Goal: Task Accomplishment & Management: Manage account settings

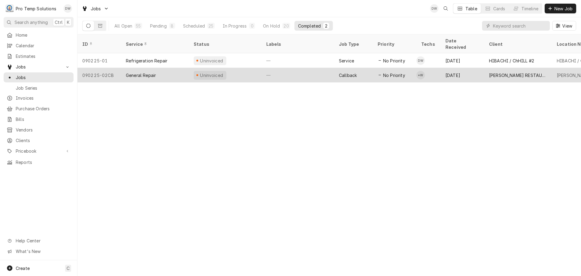
click at [294, 68] on div "—" at bounding box center [297, 75] width 73 height 15
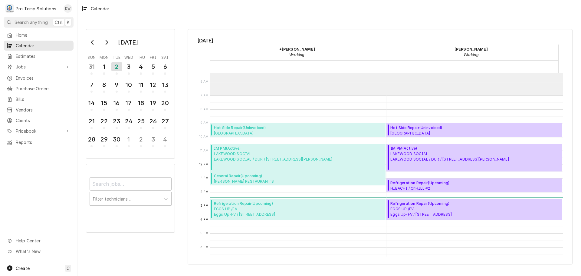
scroll to position [91, 0]
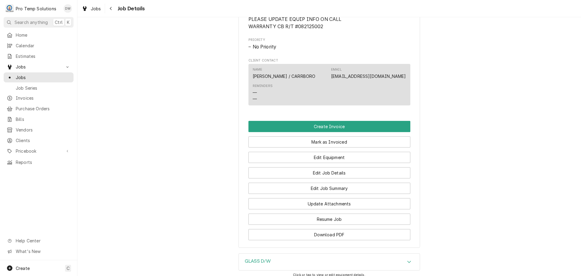
scroll to position [363, 0]
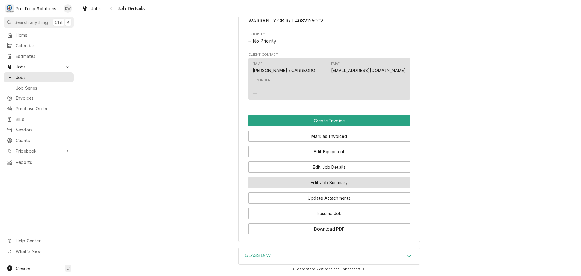
click at [322, 188] on button "Edit Job Summary" at bounding box center [329, 182] width 162 height 11
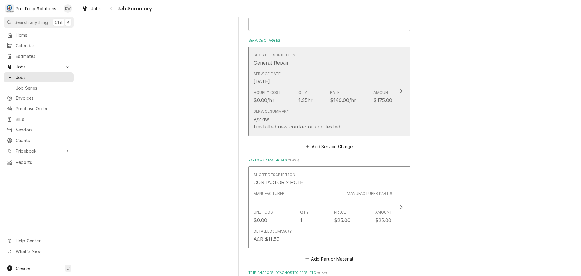
scroll to position [151, 0]
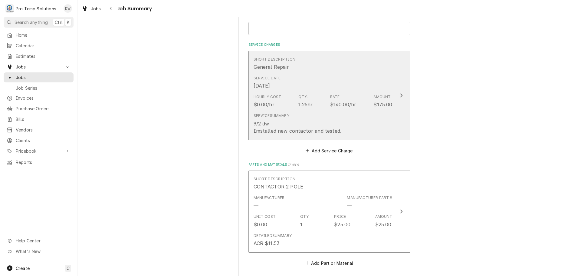
click at [400, 95] on icon "Update Line Item" at bounding box center [401, 95] width 3 height 5
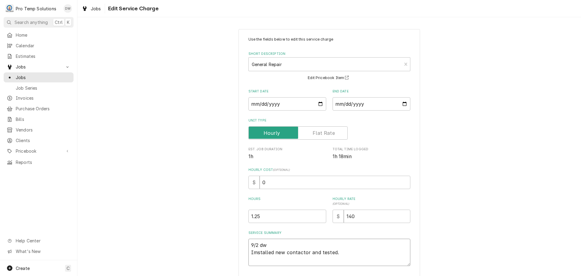
click at [273, 240] on textarea "9/2 dw Imstalled new contactor and tested." at bounding box center [329, 251] width 162 height 27
type textarea "x"
type textarea "9/2 d Imstalled new contactor and tested."
type textarea "x"
type textarea "9/2 Imstalled new contactor and tested."
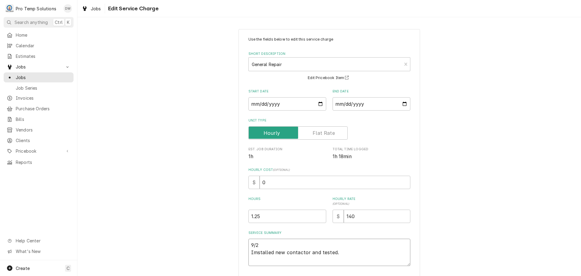
type textarea "x"
type textarea "9/2 B Imstalled new contactor and tested."
type textarea "x"
type textarea "9/2 BA Imstalled new contactor and tested."
type textarea "x"
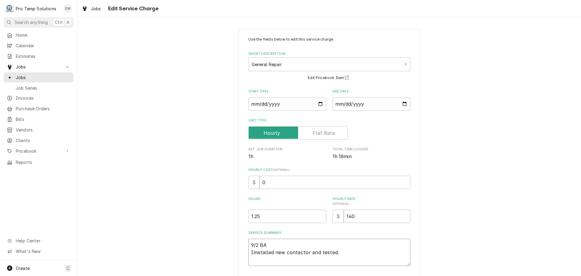
type textarea "9/2 BAR Imstalled new contactor and tested."
type textarea "x"
type textarea "9/2 BAR Imstalled new contactor and tested."
type textarea "x"
type textarea "9/2 BAR D Imstalled new contactor and tested."
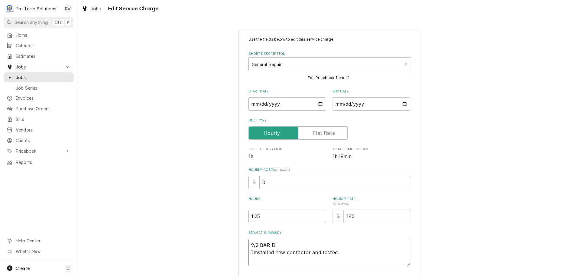
type textarea "x"
type textarea "9/2 BAR D/ Imstalled new contactor and tested."
type textarea "x"
type textarea "9/2 BAR D/W Imstalled new contactor and tested."
type textarea "x"
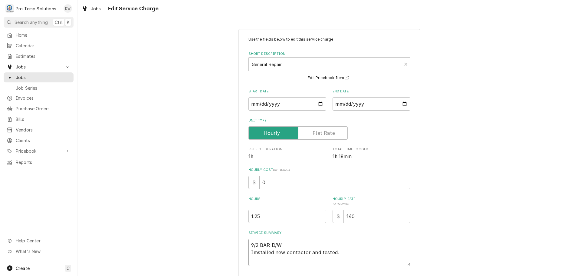
type textarea "9/2 BAR D/W Imstalled new contactor and tested."
type textarea "x"
type textarea "9/2 BAR D/W 1 Imstalled new contactor and tested."
type textarea "x"
type textarea "9/2 BAR D/W 11 Imstalled new contactor and tested."
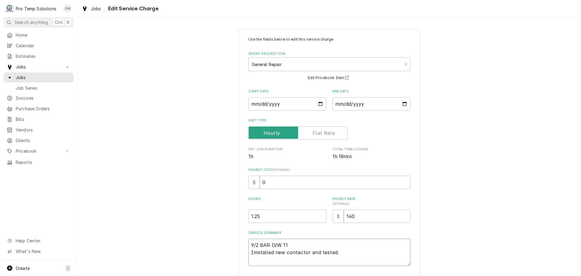
type textarea "x"
type textarea "9/2 BAR D/W 114 Imstalled new contactor and tested."
type textarea "x"
type textarea "9/2 BAR D/W 1145 Imstalled new contactor and tested."
type textarea "x"
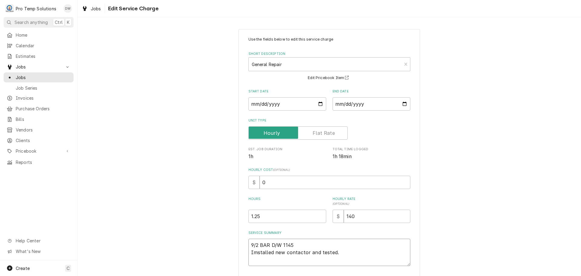
type textarea "9/2 BAR D/W 1145- Imstalled new contactor and tested."
type textarea "x"
type textarea "9/2 BAR D/W 1145-1 Imstalled new contactor and tested."
type textarea "x"
type textarea "9/2 BAR D/W 1145-10 Imstalled new contactor and tested."
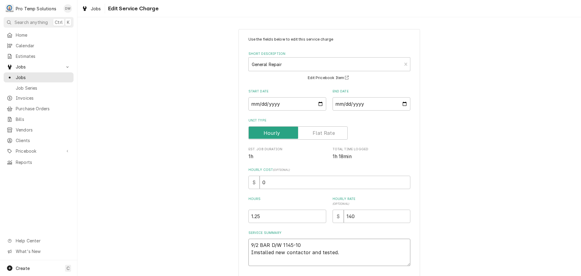
type textarea "x"
type textarea "9/2 BAR D/W 1145-100 Imstalled new contactor and tested."
type textarea "x"
type textarea "9/2 BAR D/W 1145-100 Imstalled new contactor and tested."
type textarea "x"
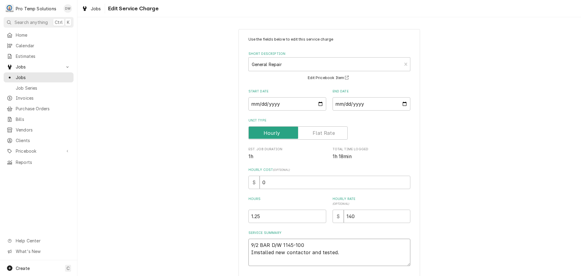
type textarea "9/2 BAR D/W 1145-100 K Imstalled new contactor and tested."
type textarea "x"
type textarea "9/2 BAR D/W 1145-100 KE Imstalled new contactor and tested."
type textarea "x"
type textarea "9/2 BAR D/W 1145-100 KEV Imstalled new contactor and tested."
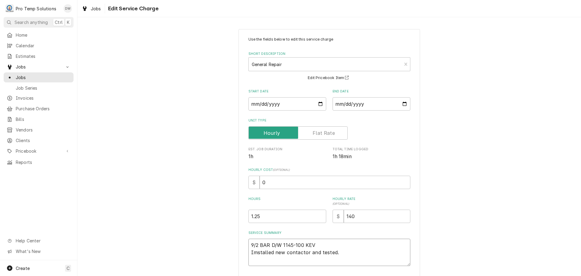
type textarea "x"
type textarea "9/2 BAR D/W 1145-100 KEVI Imstalled new contactor and tested."
type textarea "x"
type textarea "9/2 BAR D/W 1145-100 KEVIN Imstalled new contactor and tested."
type textarea "x"
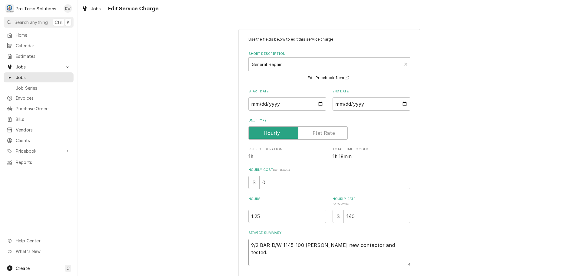
type textarea "9/2 BAR D/W 1145-100 KEVIN Imstalled new contactor and tested."
click at [270, 251] on textarea "9/2 BAR D/W 1145-100 KEVIN Imstalled new contactor and tested." at bounding box center [329, 251] width 162 height 27
type textarea "x"
type textarea "9/2 BAR D/W 1145-100 KEVIN Imstalle new contactor and tested."
type textarea "x"
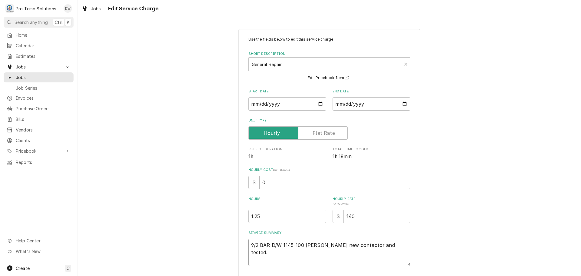
type textarea "9/2 BAR D/W 1145-100 KEVIN Imstall new contactor and tested."
type textarea "x"
type textarea "9/2 BAR D/W 1145-100 KEVIN Imstal new contactor and tested."
type textarea "x"
type textarea "9/2 BAR D/W 1145-100 KEVIN Imsta new contactor and tested."
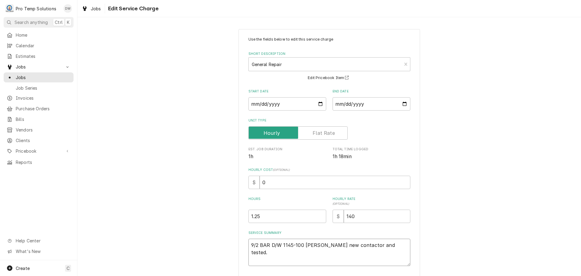
type textarea "x"
type textarea "9/2 BAR D/W 1145-100 KEVIN Imst new contactor and tested."
type textarea "x"
type textarea "9/2 BAR D/W 1145-100 KEVIN Ims new contactor and tested."
type textarea "x"
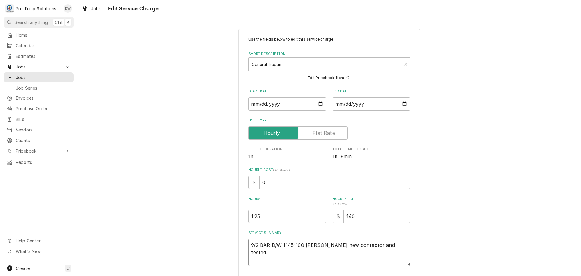
type textarea "9/2 BAR D/W 1145-100 KEVIN Im new contactor and tested."
type textarea "x"
type textarea "9/2 BAR D/W 1145-100 KEVIN I new contactor and tested."
type textarea "x"
type textarea "9/2 BAR D/W 1145-100 KEVIN new contactor and tested."
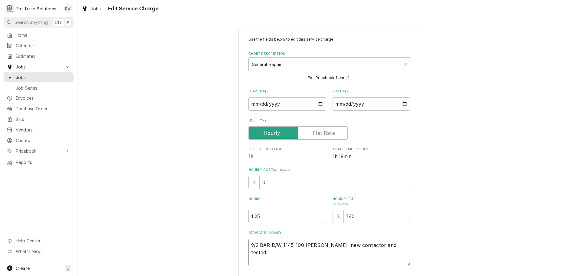
type textarea "x"
type textarea "9/2 BAR D/W 1145-100 KEVIN new contactor and tested."
type textarea "x"
type textarea "9/2 BAR D/W 1145-100 KEVIN P new contactor and tested."
type textarea "x"
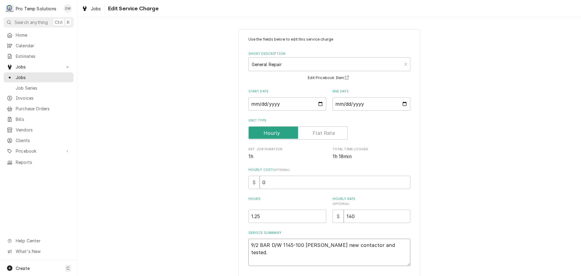
type textarea "9/2 BAR D/W 1145-100 KEVIN Pu new contactor and tested."
type textarea "x"
type textarea "9/2 BAR D/W 1145-100 KEVIN Put new contactor and tested."
type textarea "x"
type textarea "9/2 BAR D/W 1145-100 KEVIN Put new contactor and tested."
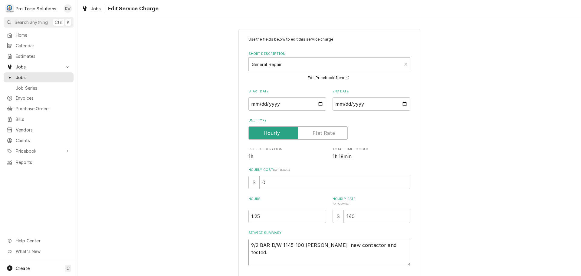
type textarea "x"
type textarea "9/2 BAR D/W 1145-100 KEVIN Put i new contactor and tested."
type textarea "x"
type textarea "9/2 BAR D/W 1145-100 KEVIN Put in new contactor and tested."
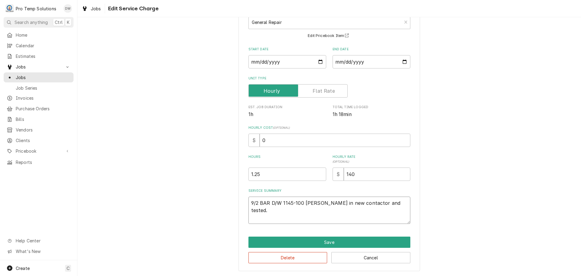
scroll to position [42, 0]
click at [333, 208] on textarea "9/2 BAR D/W 1145-100 KEVIN Put in new contactor and tested." at bounding box center [329, 209] width 162 height 27
type textarea "x"
type textarea "9/2 BAR D/W 1145-100 KEVIN Put in new contactor and tested."
type textarea "x"
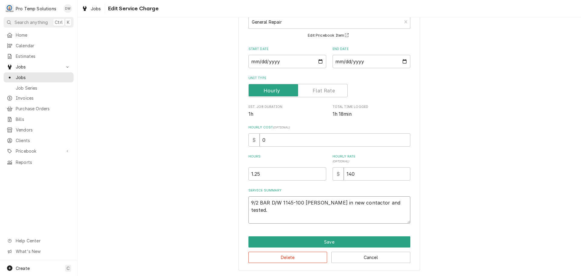
type textarea "9/2 BAR D/W 1145-100 KEVIN Put in new contactor and tested. ("
type textarea "x"
type textarea "9/2 BAR D/W 1145-100 KEVIN Put in new contactor and tested. ("
type textarea "x"
type textarea "9/2 BAR D/W 1145-100 KEVIN Put in new contactor and tested. ( a"
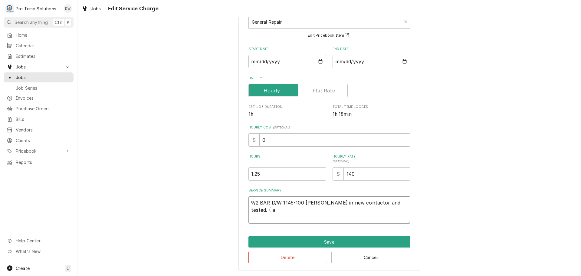
type textarea "x"
type textarea "9/2 BAR D/W 1145-100 KEVIN Put in new contactor and tested. ( ac"
type textarea "x"
type textarea "9/2 BAR D/W 1145-100 KEVIN Put in new contactor and tested. ( acr"
type textarea "x"
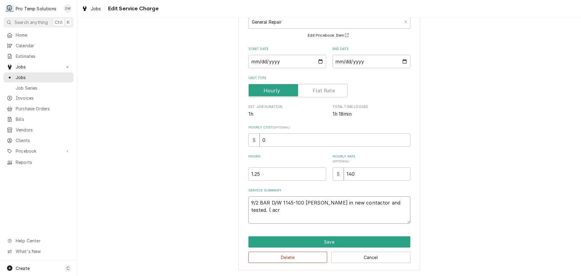
type textarea "9/2 BAR D/W 1145-100 KEVIN Put in new contactor and tested. ( acr$"
type textarea "x"
type textarea "9/2 BAR D/W 1145-100 KEVIN Put in new contactor and tested. ( acr"
type textarea "x"
type textarea "9/2 BAR D/W 1145-100 KEVIN Put in new contactor and tested. ( ac"
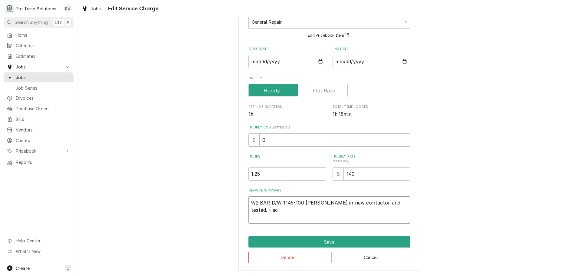
type textarea "x"
type textarea "9/2 BAR D/W 1145-100 KEVIN Put in new contactor and tested. ( a"
type textarea "x"
type textarea "9/2 BAR D/W 1145-100 KEVIN Put in new contactor and tested. ("
type textarea "x"
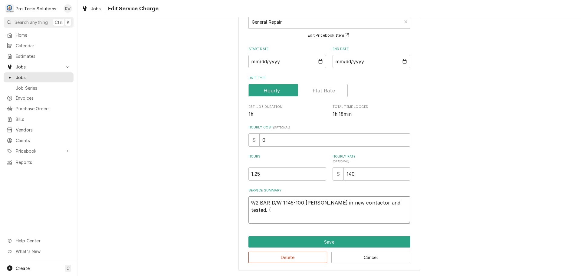
type textarea "9/2 BAR D/W 1145-100 KEVIN Put in new contactor and tested. ( A"
type textarea "x"
type textarea "9/2 BAR D/W 1145-100 KEVIN Put in new contactor and tested. ( AC"
type textarea "x"
type textarea "9/2 BAR D/W 1145-100 KEVIN Put in new contactor and tested. ( ACR"
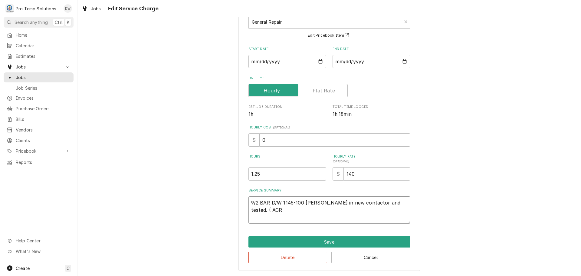
type textarea "x"
type textarea "9/2 BAR D/W 1145-100 KEVIN Put in new contactor and tested. ( ACR"
type textarea "x"
type textarea "9/2 BAR D/W 1145-100 KEVIN Put in new contactor and tested. ( ACR $"
type textarea "x"
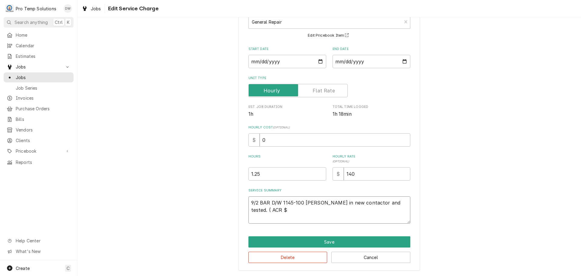
type textarea "9/2 BAR D/W 1145-100 KEVIN Put in new contactor and tested. ( ACR $"
type textarea "x"
type textarea "9/2 BAR D/W 1145-100 KEVIN Put in new contactor and tested. ( ACR $"
type textarea "x"
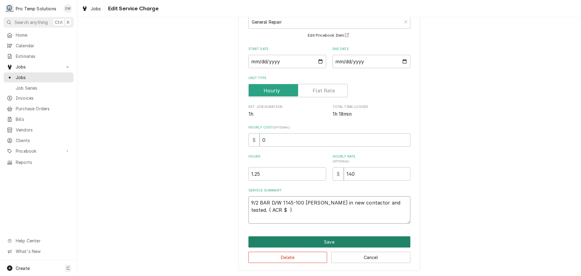
type textarea "9/2 BAR D/W 1145-100 KEVIN Put in new contactor and tested. ( ACR $ )"
click at [328, 244] on button "Save" at bounding box center [329, 241] width 162 height 11
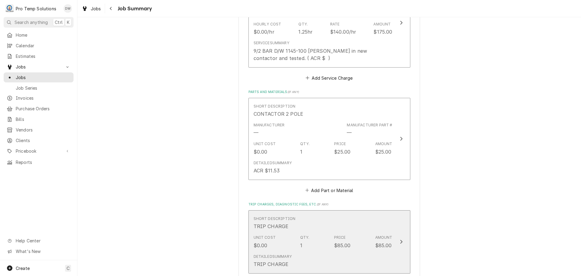
scroll to position [212, 0]
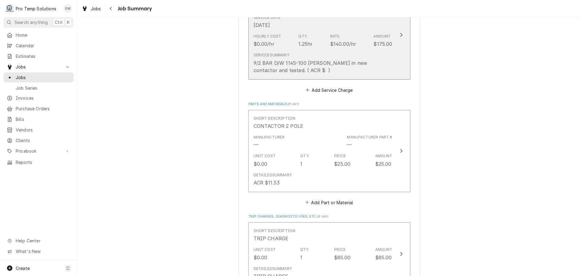
click at [399, 33] on div "Update Line Item" at bounding box center [401, 34] width 8 height 7
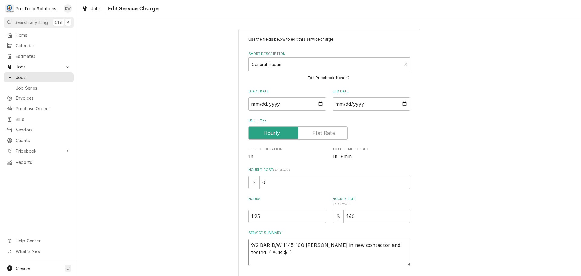
click at [344, 253] on textarea "9/2 BAR D/W 1145-100 KEVIN Put in new contactor and tested. ( ACR $ )" at bounding box center [329, 251] width 162 height 27
type textarea "x"
type textarea "9/2 BAR D/W 1145-100 KEVIN Put in new contactor and tested. ( ACR $1 )"
type textarea "x"
type textarea "9/2 BAR D/W 1145-100 KEVIN Put in new contactor and tested. ( ACR $11 )"
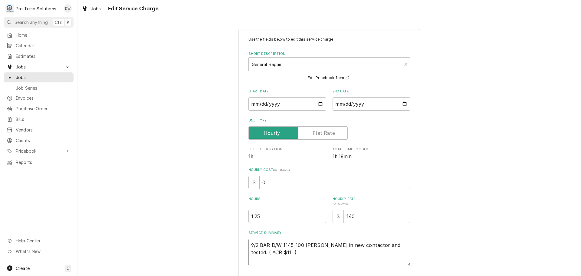
type textarea "x"
type textarea "9/2 BAR D/W 1145-100 KEVIN Put in new contactor and tested. ( ACR $11. )"
type textarea "x"
type textarea "9/2 BAR D/W 1145-100 KEVIN Put in new contactor and tested. ( ACR $11.5 )"
type textarea "x"
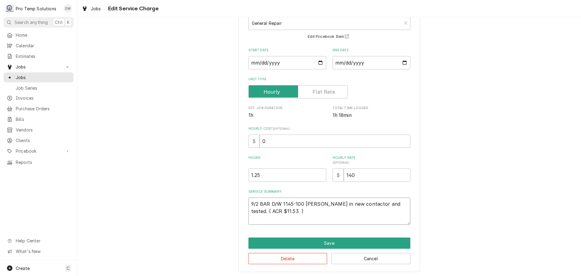
scroll to position [42, 0]
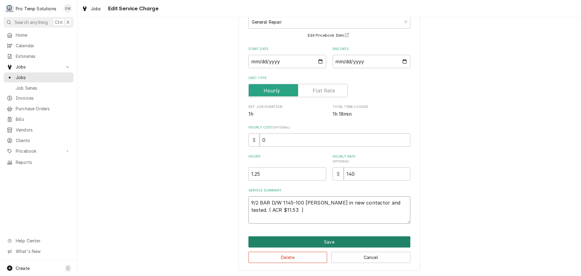
type textarea "9/2 BAR D/W 1145-100 KEVIN Put in new contactor and tested. ( ACR $11.53 )"
click at [323, 239] on button "Save" at bounding box center [329, 241] width 162 height 11
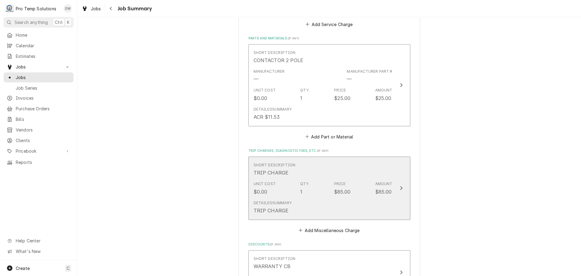
scroll to position [272, 0]
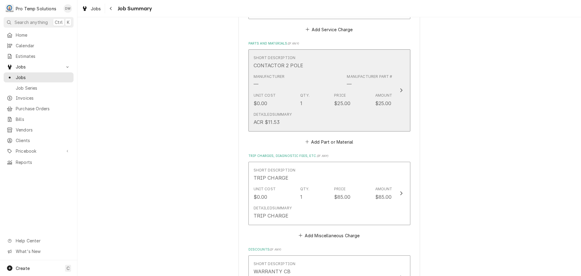
click at [400, 89] on icon "Update Line Item" at bounding box center [401, 90] width 3 height 5
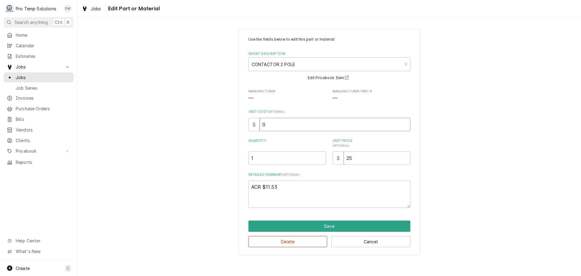
click at [268, 125] on input "0" at bounding box center [335, 124] width 151 height 13
type textarea "x"
type input "1"
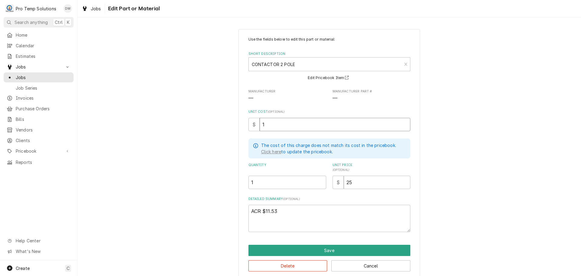
type textarea "x"
type input "11"
type textarea "x"
type input "11.5"
type textarea "x"
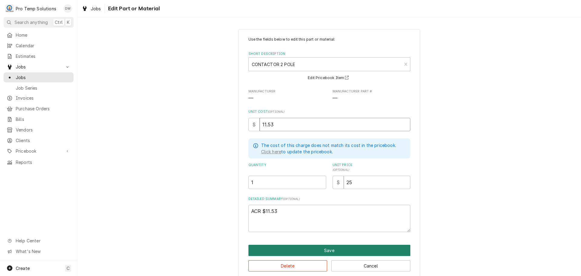
type input "11.53"
click at [326, 248] on button "Save" at bounding box center [329, 249] width 162 height 11
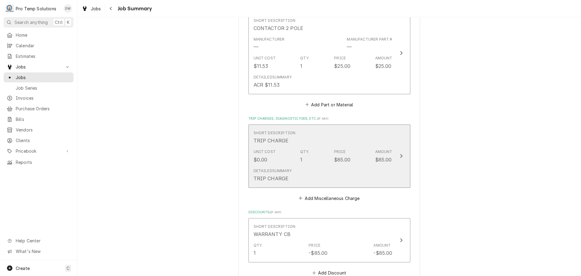
scroll to position [424, 0]
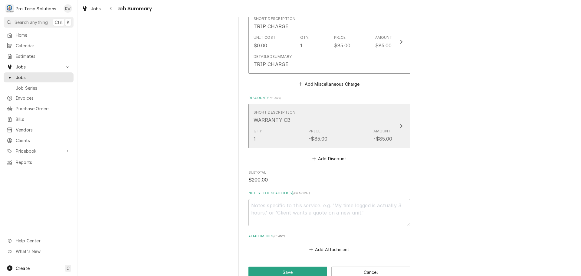
click at [400, 124] on icon "Update Line Item" at bounding box center [401, 125] width 3 height 5
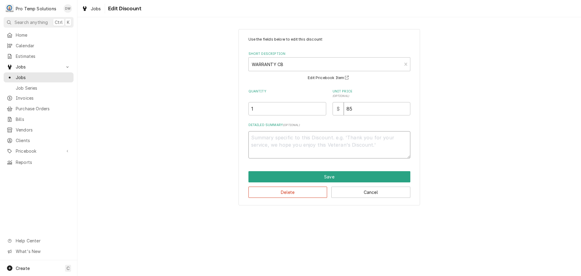
click at [354, 142] on textarea "Detailed Summary ( optional )" at bounding box center [329, 144] width 162 height 27
type textarea "x"
type textarea "T"
type textarea "x"
type textarea "TR"
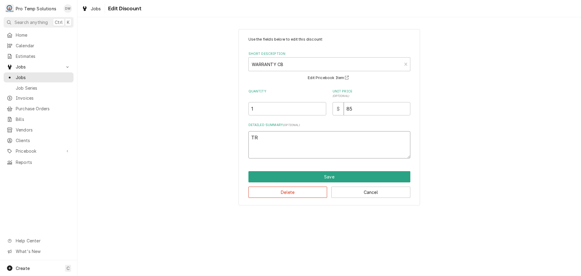
type textarea "x"
type textarea "TRI"
type textarea "x"
type textarea "TRIP"
type textarea "x"
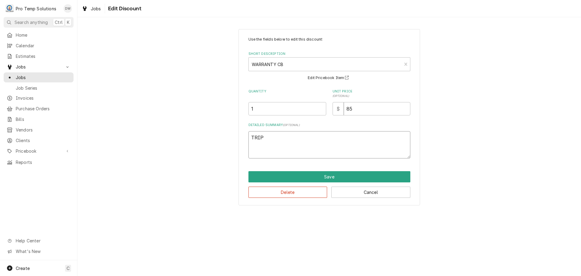
type textarea "TRIP"
type textarea "x"
type textarea "TRIP W"
type textarea "x"
type textarea "TRIP WA"
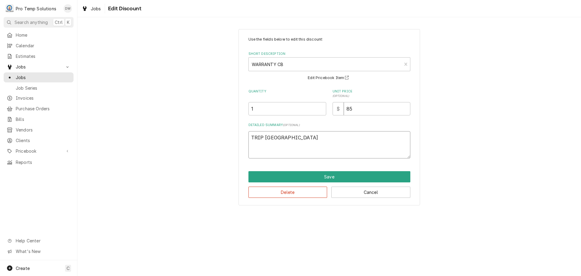
type textarea "x"
type textarea "TRIP WAI"
type textarea "x"
type textarea "TRIP WAIV"
type textarea "x"
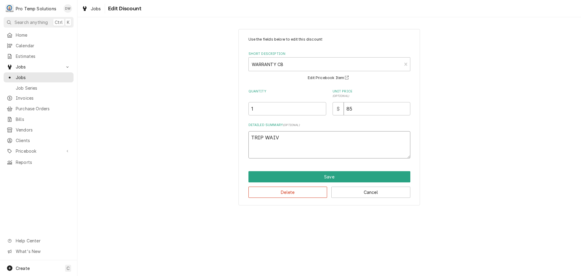
type textarea "TRIP WAIVE"
type textarea "x"
type textarea "TRIP WAIVED"
type textarea "x"
type textarea "TRIP WAIVED"
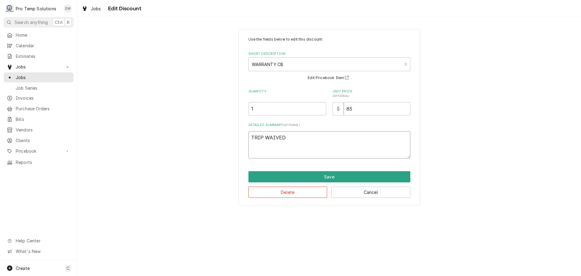
type textarea "x"
type textarea "TRIP WAIVED R"
type textarea "x"
type textarea "TRIP WAIVED R/"
type textarea "x"
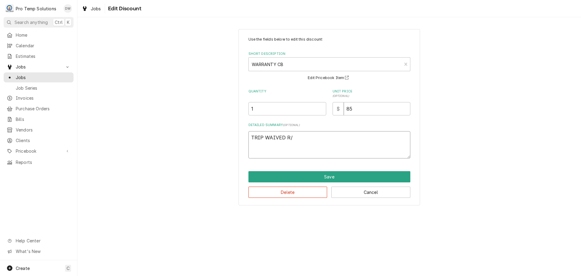
type textarea "TRIP WAIVED R/T"
type textarea "x"
type textarea "TRIP WAIVED R/T"
type textarea "x"
type textarea "TRIP WAIVED R/T #"
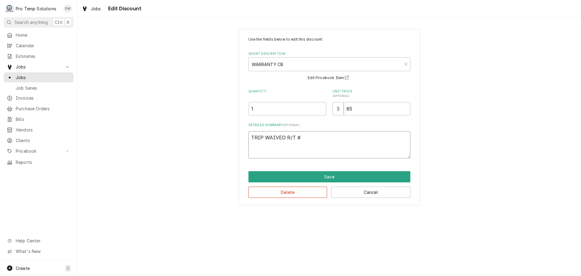
type textarea "x"
type textarea "TRIP WAIVED R/T #0"
type textarea "x"
type textarea "TRIP WAIVED R/T #08"
type textarea "x"
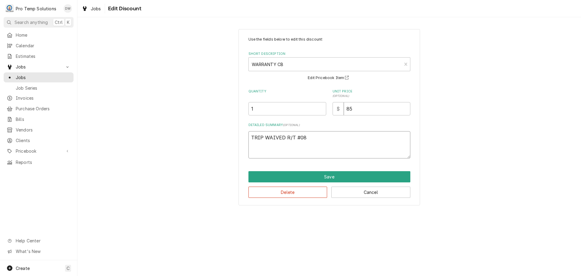
type textarea "TRIP WAIVED R/T #081"
type textarea "x"
type textarea "TRIP WAIVED R/T #0812"
type textarea "x"
type textarea "TRIP WAIVED R/T #08122"
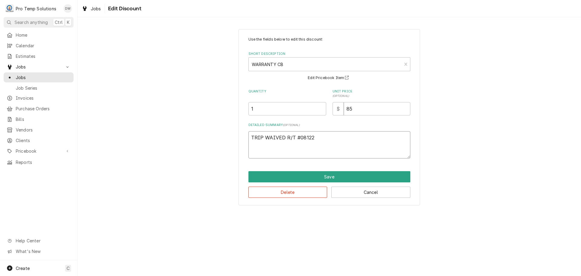
type textarea "x"
type textarea "TRIP WAIVED R/T #081225"
type textarea "x"
type textarea "TRIP WAIVED R/T #0812250"
type textarea "x"
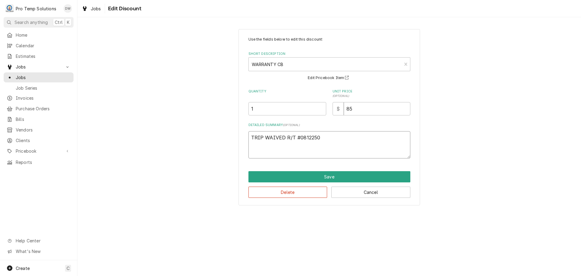
type textarea "TRIP WAIVED R/T #08122500"
type textarea "x"
type textarea "TRIP WAIVED R/T #081225002"
type textarea "x"
type textarea "TRIP WAIVED R/T #08225002"
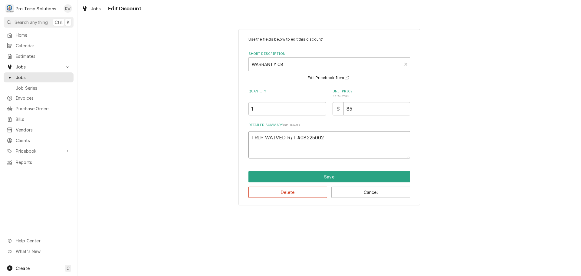
type textarea "x"
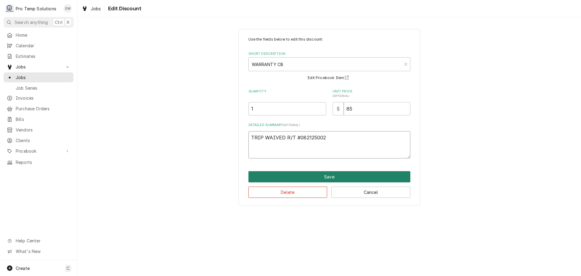
type textarea "TRIP WAIVED R/T #082125002"
click at [331, 177] on button "Save" at bounding box center [329, 176] width 162 height 11
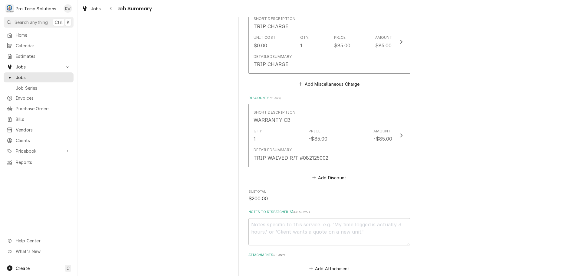
scroll to position [514, 0]
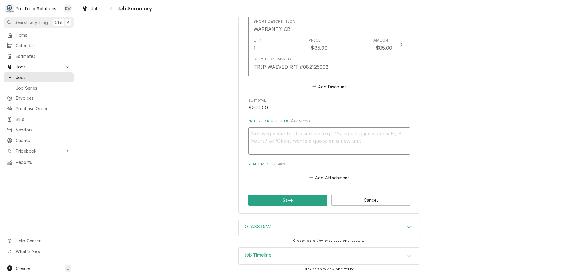
click at [253, 132] on textarea "Notes to Dispatcher(s) ( optional )" at bounding box center [329, 140] width 162 height 27
type textarea "x"
type textarea "#"
type textarea "x"
type textarea "#0"
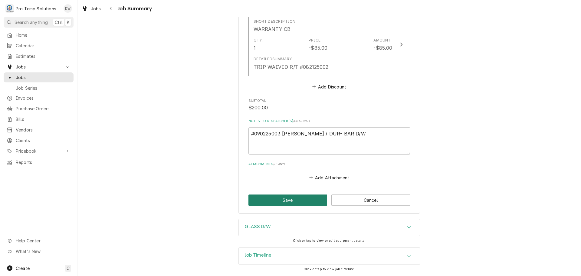
click at [288, 201] on button "Save" at bounding box center [287, 199] width 79 height 11
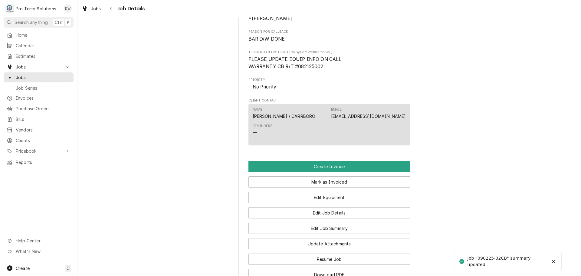
scroll to position [333, 0]
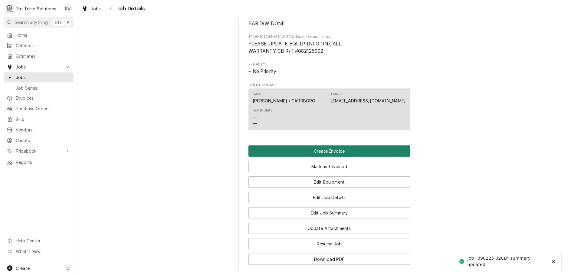
click at [323, 156] on button "Create Invoice" at bounding box center [329, 150] width 162 height 11
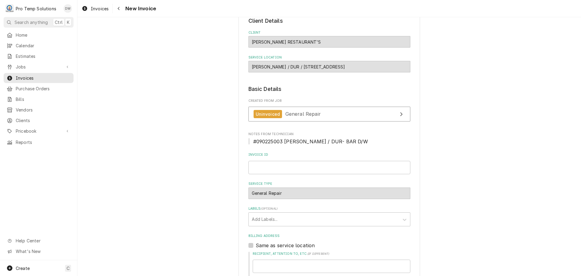
scroll to position [121, 0]
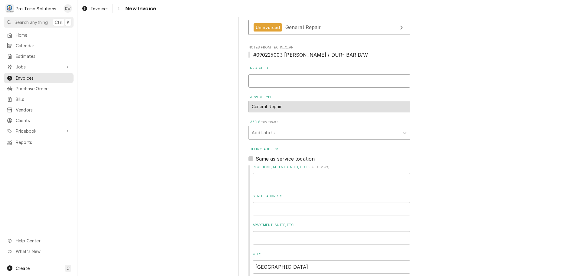
click at [264, 79] on input "Invoice ID" at bounding box center [329, 80] width 162 height 13
type input "#090225003"
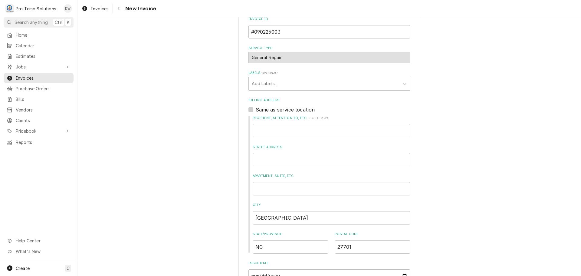
scroll to position [182, 0]
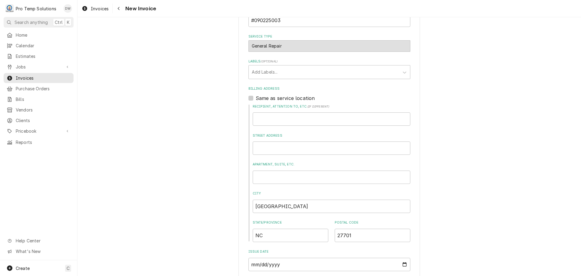
click at [256, 98] on label "Same as service location" at bounding box center [285, 97] width 59 height 7
click at [256, 98] on input "Same as service location" at bounding box center [337, 100] width 162 height 13
checkbox input "true"
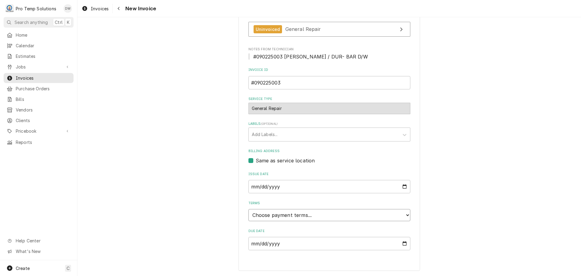
click at [283, 214] on select "Choose payment terms... Same Day Net 7 Net 14 Net 21 Net 30 Net 45 Net 60 Net 90" at bounding box center [329, 215] width 162 height 12
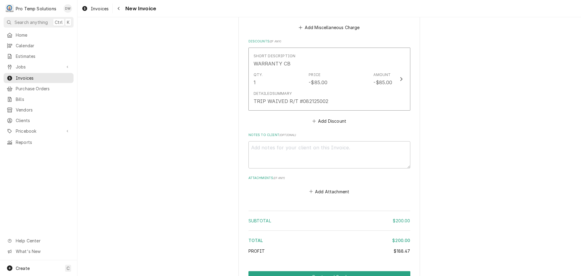
scroll to position [716, 0]
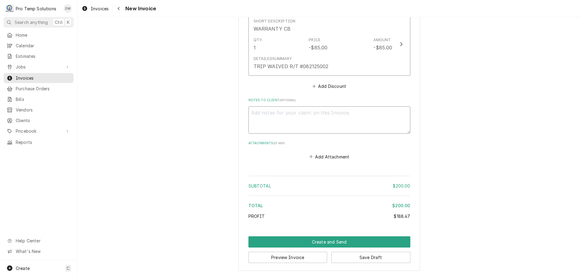
click at [277, 114] on textarea "Notes to Client ( optional )" at bounding box center [329, 119] width 162 height 27
type textarea "x"
type textarea "#"
type textarea "x"
type textarea "#0"
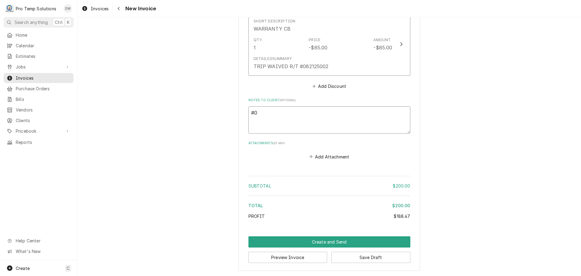
type textarea "x"
type textarea "#09"
type textarea "x"
type textarea "#090"
type textarea "x"
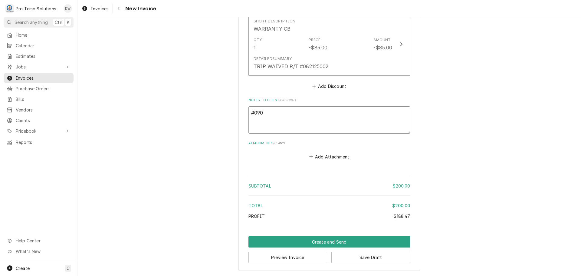
type textarea "#0902"
type textarea "x"
type textarea "#09022"
type textarea "x"
type textarea "#090225"
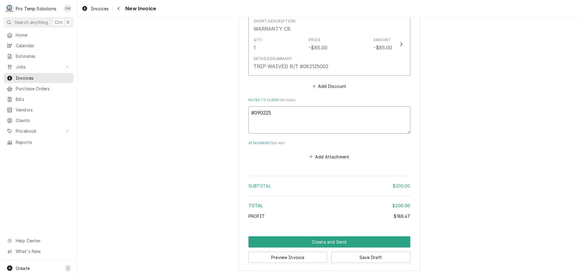
type textarea "x"
type textarea "#0902250"
type textarea "x"
type textarea "#09022500"
type textarea "x"
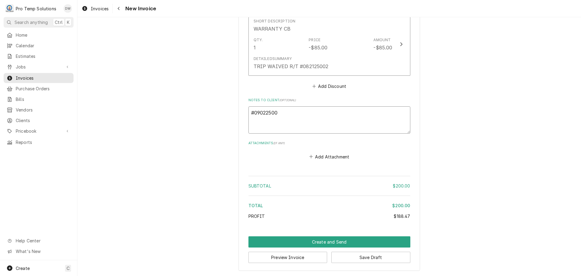
type textarea "#090225003"
type textarea "x"
type textarea "#090225003"
type textarea "x"
type textarea "#090225003 L"
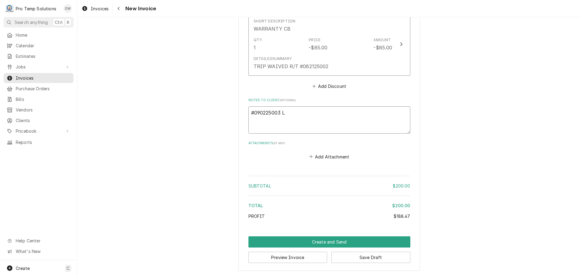
type textarea "x"
type textarea "#090225003 LU"
type textarea "x"
type textarea "#090225003 LUN"
type textarea "x"
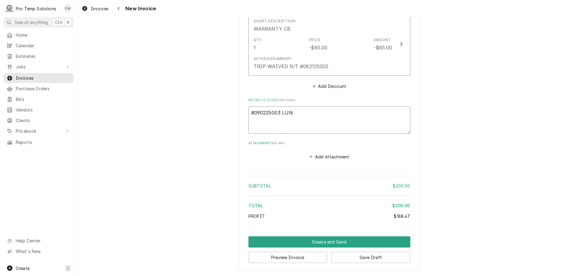
type textarea "#090225003 LUNA"
type textarea "x"
type textarea "#090225003 LUNA"
type textarea "x"
type textarea "#090225003 LUNA /"
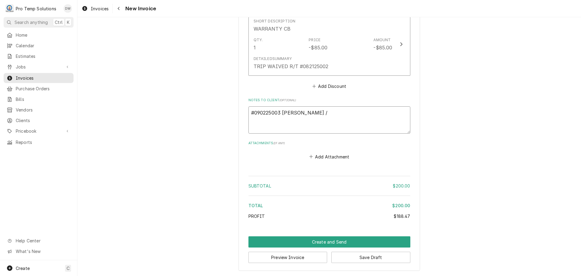
type textarea "x"
type textarea "#090225003 LUNA /"
type textarea "x"
type textarea "#090225003 LUNA / D"
type textarea "x"
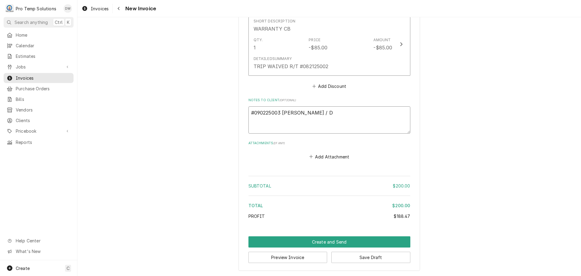
type textarea "#090225003 LUNA / DU"
type textarea "x"
type textarea "#090225003 LUNA / DUR"
type textarea "x"
type textarea "#090225003 LUNA / DUR-"
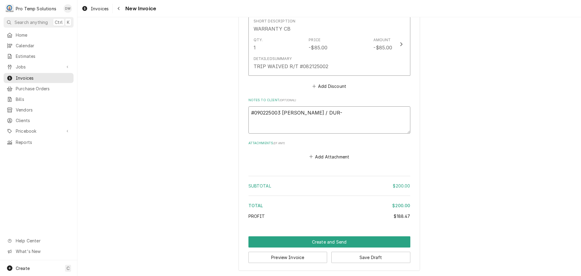
type textarea "x"
type textarea "#090225003 LUNA / DUR-"
type textarea "x"
type textarea "#090225003 LUNA / DUR- B"
type textarea "x"
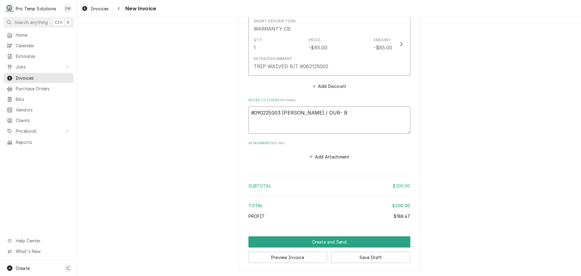
type textarea "#090225003 LUNA / DUR- BA"
type textarea "x"
type textarea "#090225003 LUNA / DUR- BAR"
type textarea "x"
type textarea "#090225003 LUNA / DUR- BAR"
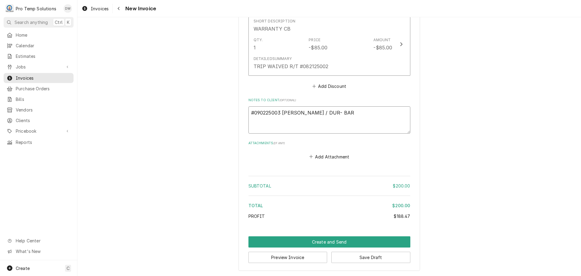
type textarea "x"
type textarea "#090225003 LUNA / DUR- BAR D"
type textarea "x"
type textarea "#090225003 LUNA / DUR- BAR D/"
type textarea "x"
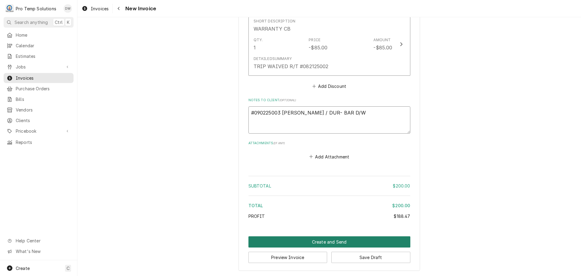
type textarea "#090225003 LUNA / DUR- BAR D/W"
click at [323, 245] on button "Create and Send" at bounding box center [329, 241] width 162 height 11
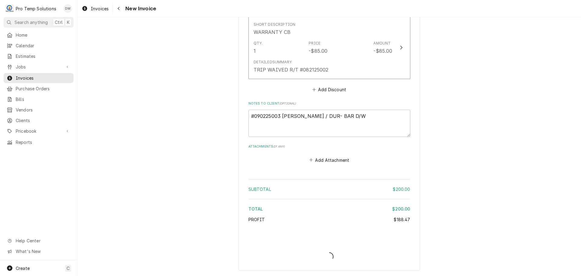
type textarea "x"
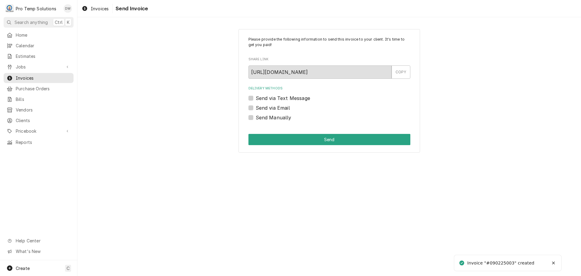
click at [256, 108] on label "Send via Email" at bounding box center [273, 107] width 34 height 7
click at [256, 108] on input "Send via Email" at bounding box center [337, 110] width 162 height 13
checkbox input "true"
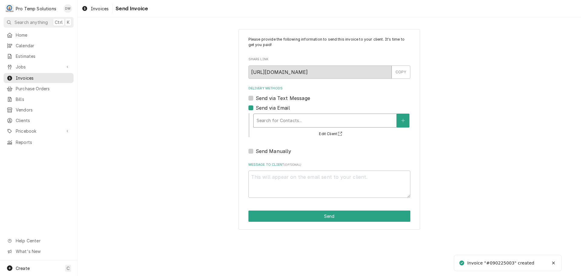
click at [297, 120] on div "Delivery Methods" at bounding box center [325, 120] width 137 height 11
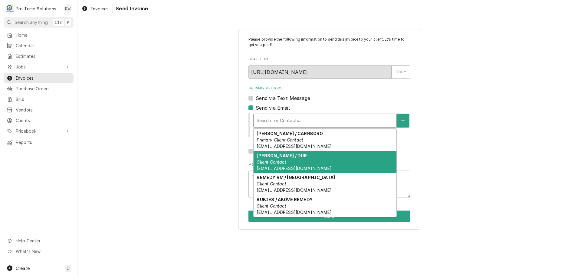
click at [291, 157] on div "LUNA / DUR Client Contact protempsolutions@gmail.com" at bounding box center [325, 162] width 143 height 22
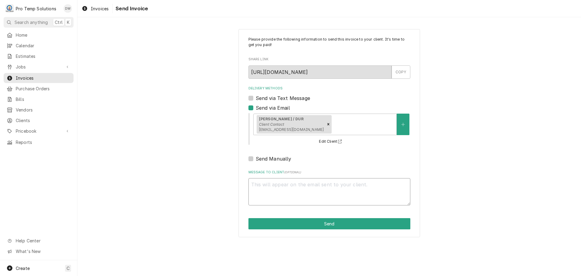
click at [279, 184] on textarea "Message to Client ( optional )" at bounding box center [329, 191] width 162 height 27
type textarea "x"
type textarea "#"
type textarea "x"
type textarea "#0"
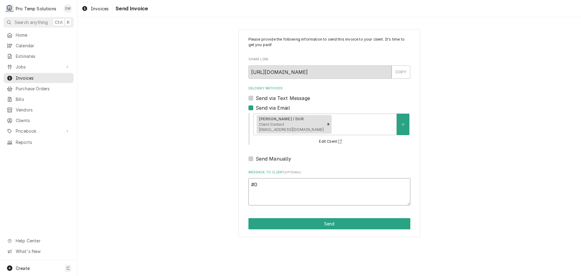
type textarea "x"
type textarea "#09"
type textarea "x"
type textarea "#090"
type textarea "x"
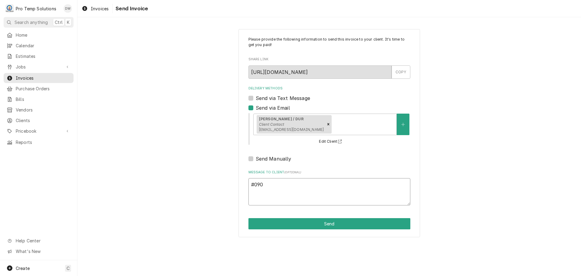
type textarea "#0902"
type textarea "x"
type textarea "#09022"
type textarea "x"
type textarea "#090225"
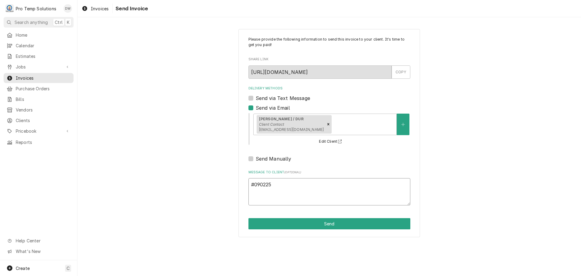
type textarea "x"
type textarea "#0902250"
type textarea "x"
type textarea "#09022500"
type textarea "x"
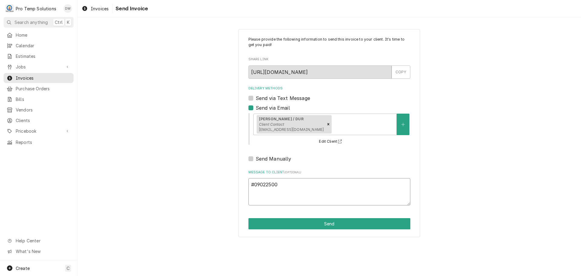
type textarea "#090225003"
type textarea "x"
type textarea "#090225003"
type textarea "x"
type textarea "#090225003 L"
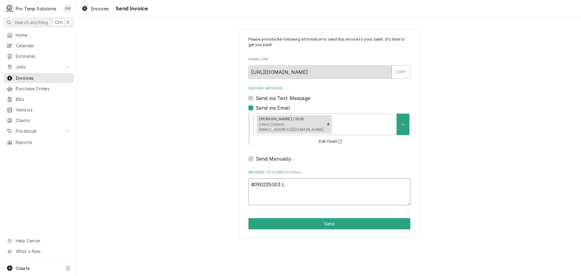
type textarea "x"
type textarea "#090225003 LU"
type textarea "x"
type textarea "#090225003 LUN"
type textarea "x"
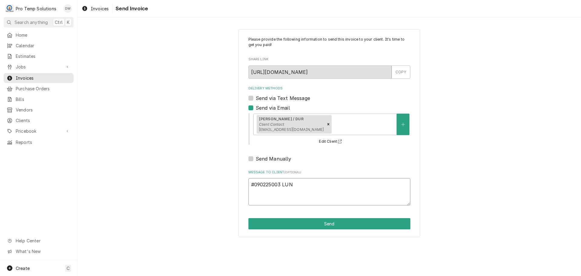
type textarea "#090225003 LUNA"
type textarea "x"
type textarea "#090225003 LUNA"
type textarea "x"
type textarea "#090225003 LUNA /"
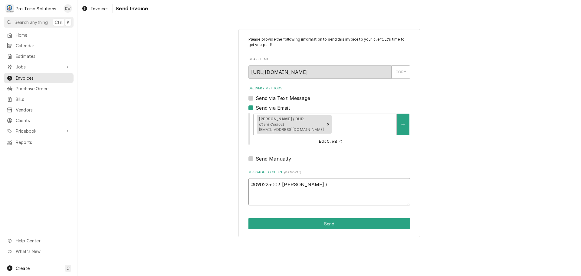
type textarea "x"
type textarea "#090225003 LUNA /"
type textarea "x"
type textarea "#090225003 LUNA / D"
type textarea "x"
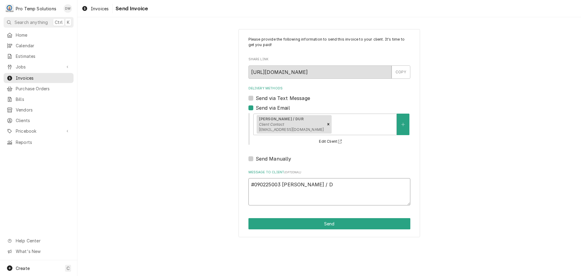
type textarea "#090225003 LUNA / DU"
type textarea "x"
type textarea "#090225003 LUNA / DUR"
type textarea "x"
type textarea "#090225003 LUNA / DUR="
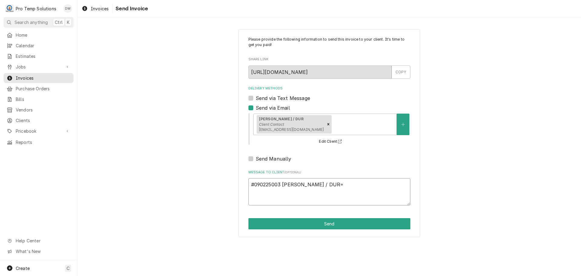
type textarea "x"
type textarea "#090225003 LUNA / DUR"
type textarea "x"
type textarea "#090225003 LUNA / DU"
type textarea "x"
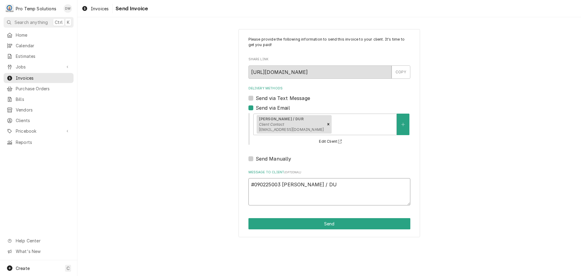
type textarea "#090225003 LUNA / DUR"
type textarea "x"
type textarea "#090225003 LUNA / DUR-"
type textarea "x"
type textarea "#090225003 LUNA / DUR-"
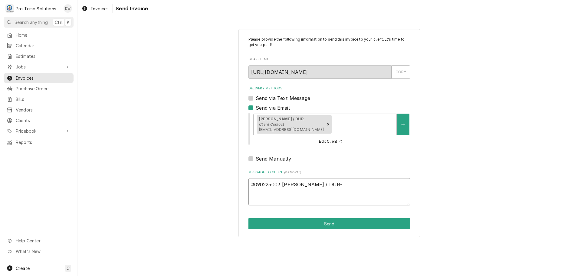
type textarea "x"
type textarea "#090225003 LUNA / DUR- B"
type textarea "x"
type textarea "#090225003 LUNA / DUR- BA"
type textarea "x"
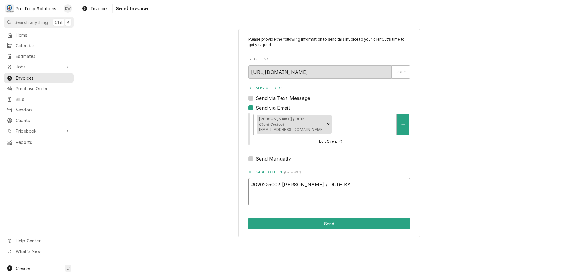
type textarea "#090225003 LUNA / DUR- BAR"
type textarea "x"
type textarea "#090225003 LUNA / DUR- BAR"
type textarea "x"
type textarea "#090225003 LUNA / DUR- BAR D"
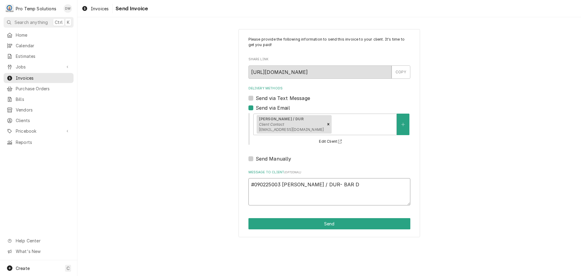
type textarea "x"
type textarea "#090225003 LUNA / DUR- BAR D/"
type textarea "x"
type textarea "#090225003 LUNA / DUR- BAR D/W"
click at [327, 225] on button "Send" at bounding box center [329, 223] width 162 height 11
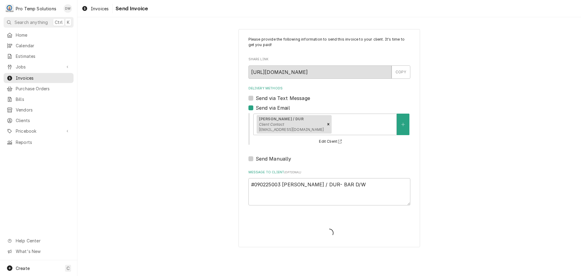
type textarea "x"
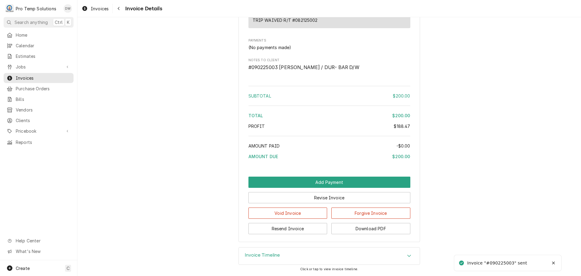
scroll to position [668, 0]
click at [357, 230] on button "Download PDF" at bounding box center [370, 228] width 79 height 11
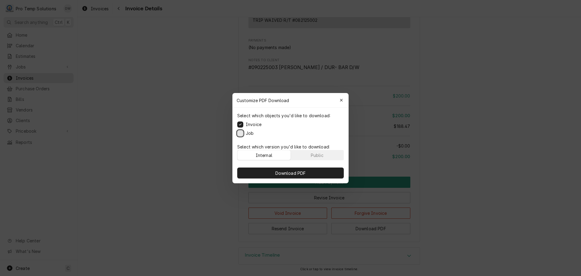
click at [242, 134] on button "Job" at bounding box center [240, 133] width 6 height 6
click at [291, 175] on span "Download PDF" at bounding box center [290, 172] width 33 height 6
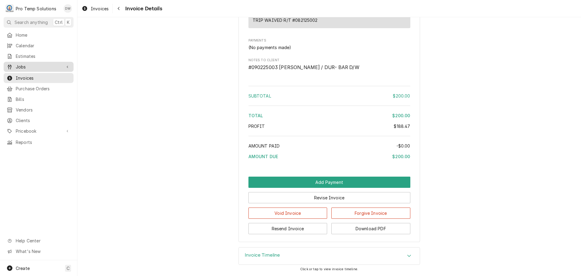
click at [28, 64] on span "Jobs" at bounding box center [39, 67] width 46 height 6
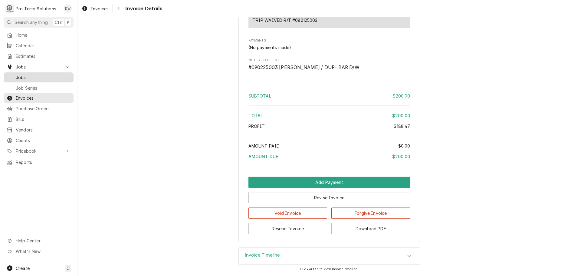
click at [25, 76] on span "Jobs" at bounding box center [43, 77] width 55 height 6
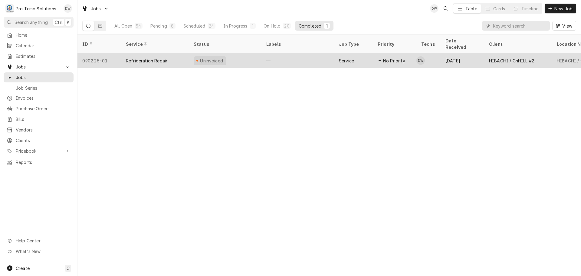
click at [305, 53] on div "—" at bounding box center [297, 60] width 73 height 15
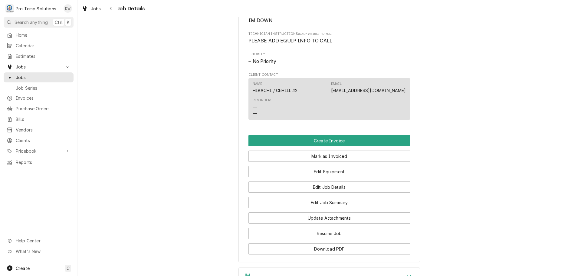
scroll to position [333, 0]
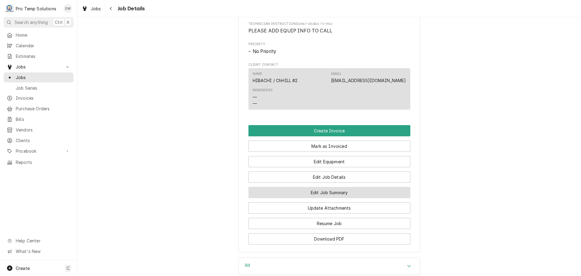
click at [330, 197] on button "Edit Job Summary" at bounding box center [329, 192] width 162 height 11
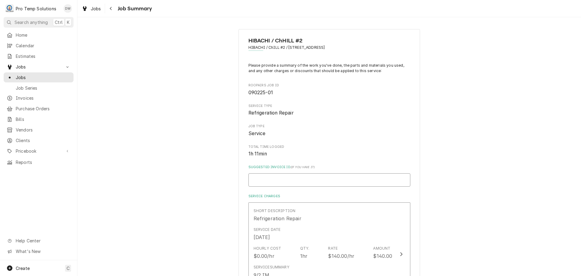
click at [301, 176] on input "Suggested Invoice ID ( if you have it )" at bounding box center [329, 179] width 162 height 13
type textarea "x"
type input "#"
type textarea "x"
type input "#0"
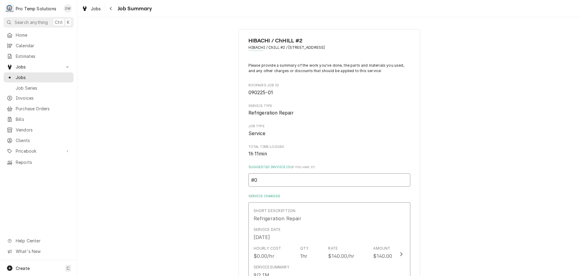
type textarea "x"
type input "#09"
type textarea "x"
type input "#090"
type textarea "x"
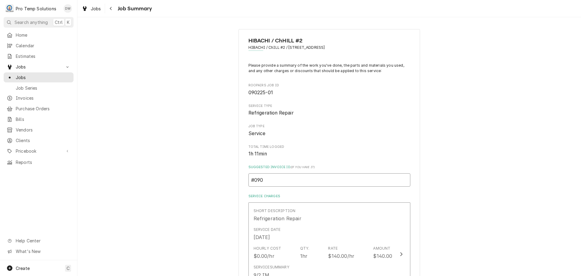
type input "#0902"
type textarea "x"
type input "#09022"
type textarea "x"
type input "#090225"
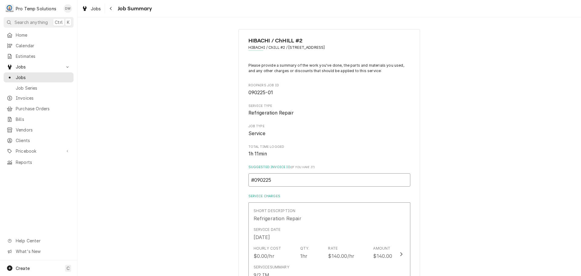
type textarea "x"
type input "#0902250"
type textarea "x"
type input "#09022500"
type textarea "x"
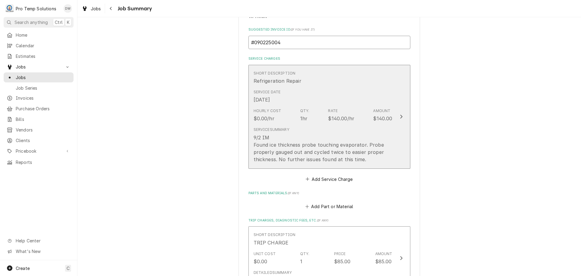
scroll to position [151, 0]
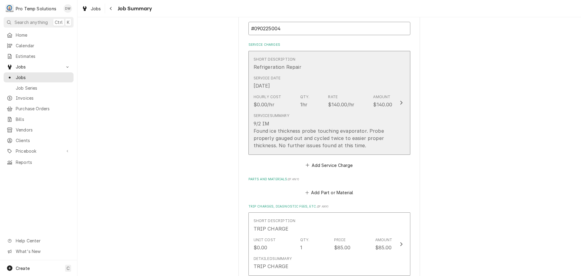
type input "#090225004"
click at [400, 103] on icon "Update Line Item" at bounding box center [401, 102] width 3 height 5
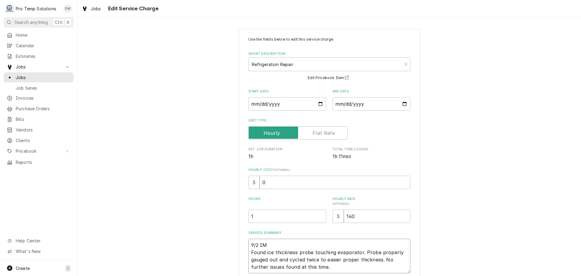
click at [284, 240] on textarea "9/2 IM Found ice thickness probe touching evaporator. Probe properly gauged out…" at bounding box center [329, 255] width 162 height 34
type textarea "x"
type textarea "9/2 IM Found ice thickness probe touching evaporator. Probe properly gauged out…"
type textarea "x"
type textarea "9/2 IM 1 Found ice thickness probe touching evaporator. Probe properly gauged o…"
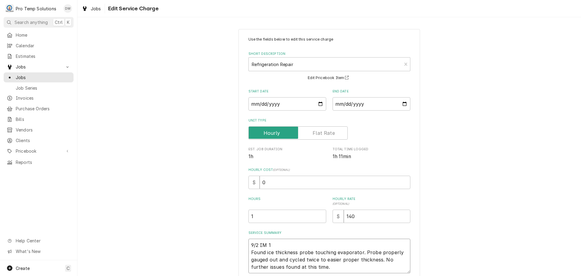
type textarea "x"
type textarea "9/2 IM 12 Found ice thickness probe touching evaporator. Probe properly gauged …"
type textarea "x"
type textarea "9/2 IM 123 Found ice thickness probe touching evaporator. Probe properly gauged…"
type textarea "x"
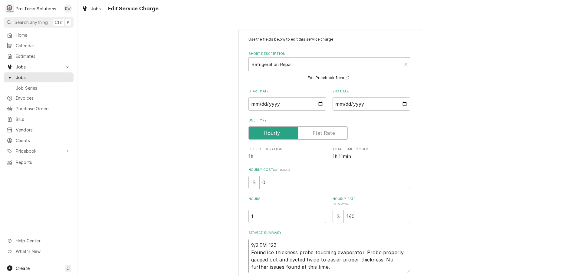
type textarea "9/2 IM 1230 Found ice thickness probe touching evaporator. Probe properly gauge…"
type textarea "x"
type textarea "9/2 IM 1230- Found ice thickness probe touching evaporator. Probe properly gaug…"
type textarea "x"
type textarea "9/2 IM 1230-1 Found ice thickness probe touching evaporator. Probe properly gau…"
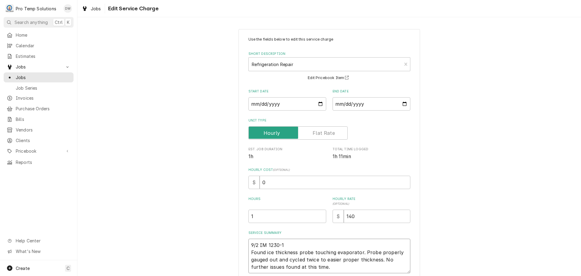
type textarea "x"
type textarea "9/2 IM 1230-14 Found ice thickness probe touching evaporator. Probe properly ga…"
type textarea "x"
type textarea "9/2 IM 1230-140 Found ice thickness probe touching evaporator. Probe properly g…"
type textarea "x"
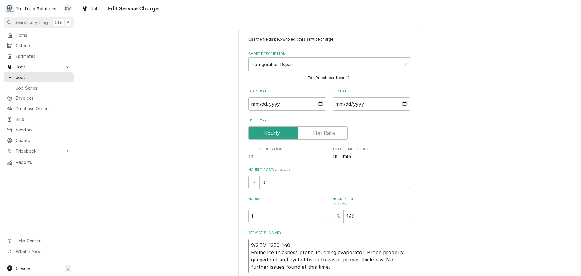
type textarea "9/2 IM 1230-140 Found ice thickness probe touching evaporator. Probe properly g…"
type textarea "x"
type textarea "9/2 IM 1230-140 K Found ice thickness probe touching evaporator. Probe properly…"
type textarea "x"
type textarea "9/2 IM 1230-140 KO Found ice thickness probe touching evaporator. Probe properl…"
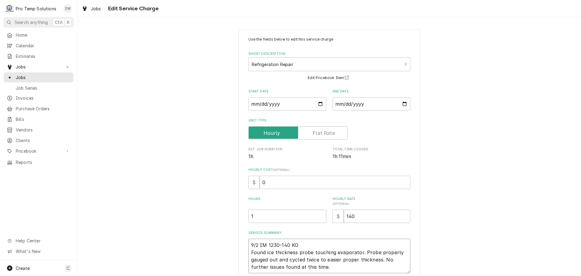
type textarea "x"
type textarea "9/2 IM 1230-140 KOT Found ice thickness probe touching evaporator. Probe proper…"
type textarea "x"
type textarea "9/2 IM 1230-140 KOTY Found ice thickness probe touching evaporator. Probe prope…"
type textarea "x"
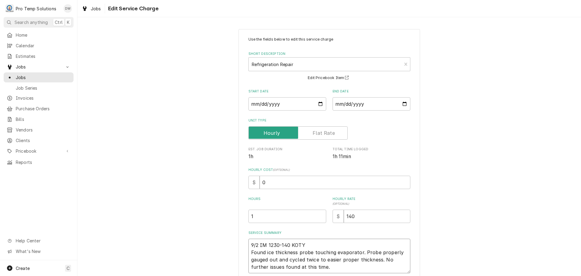
type textarea "9/2 IM 1230-140 KOTY Found ice thickness probe touching evaporator. Probe prope…"
click at [261, 216] on input "1" at bounding box center [287, 215] width 78 height 13
type textarea "x"
type input "1.2"
type textarea "x"
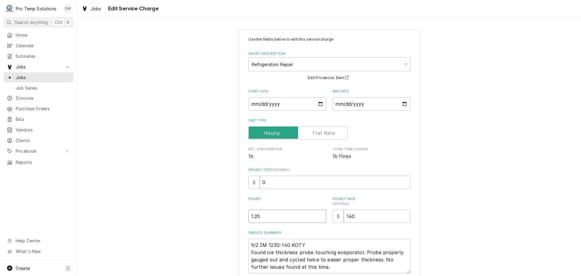
type input "1.25"
click at [276, 184] on input "0" at bounding box center [335, 181] width 151 height 13
type textarea "x"
type input "1"
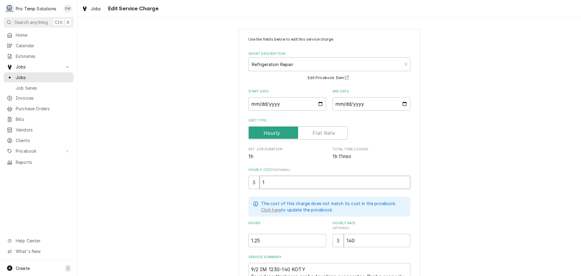
type textarea "x"
type input "18"
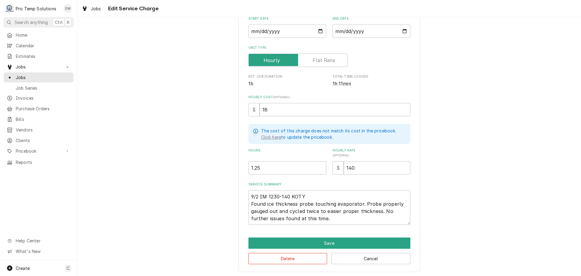
scroll to position [73, 0]
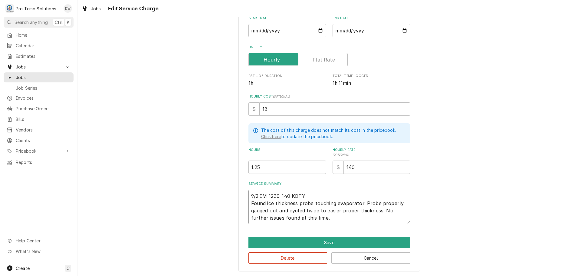
click at [337, 209] on textarea "9/2 IM 1230-140 KOTY Found ice thickness probe touching evaporator. Probe prope…" at bounding box center [329, 206] width 162 height 34
type textarea "x"
type textarea "9/2 IM 1230-140 KOTY Found ice thickness probe touching evaporator. Probe prope…"
type textarea "x"
type textarea "9/2 IM 1230-140 KOTY Found ice thickness probe touching evaporator. Probe prope…"
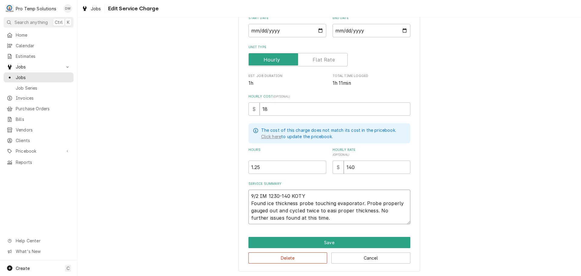
type textarea "x"
type textarea "9/2 IM 1230-140 KOTY Found ice thickness probe touching evaporator. Probe prope…"
type textarea "x"
type textarea "9/2 IM 1230-140 KOTY Found ice thickness probe touching evaporator. Probe prope…"
type textarea "x"
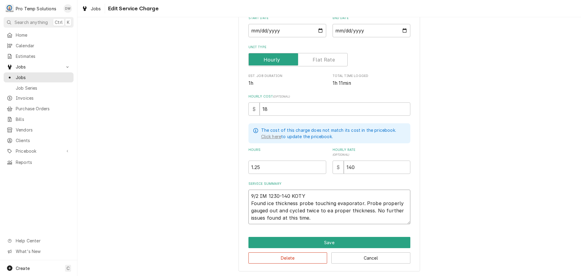
type textarea "9/2 IM 1230-140 KOTY Found ice thickness probe touching evaporator. Probe prope…"
type textarea "x"
type textarea "9/2 IM 1230-140 KOTY Found ice thickness probe touching evaporator. Probe prope…"
type textarea "x"
type textarea "9/2 IM 1230-140 KOTY Found ice thickness probe touching evaporator. Probe prope…"
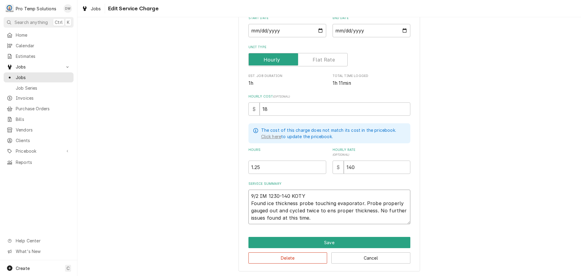
type textarea "x"
type textarea "9/2 IM 1230-140 KOTY Found ice thickness probe touching evaporator. Probe prope…"
type textarea "x"
type textarea "9/2 IM 1230-140 KOTY Found ice thickness probe touching evaporator. Probe prope…"
type textarea "x"
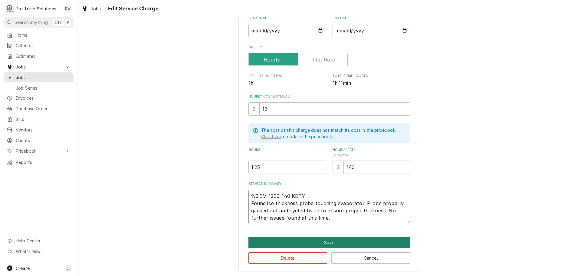
type textarea "9/2 IM 1230-140 KOTY Found ice thickness probe touching evaporator. Probe prope…"
click at [326, 241] on button "Save" at bounding box center [329, 242] width 162 height 11
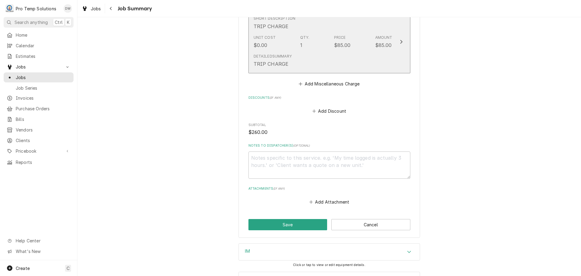
scroll to position [378, 0]
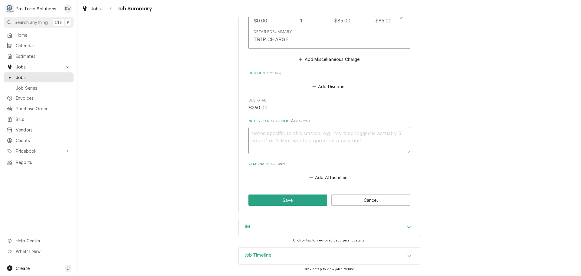
click at [274, 130] on textarea "Notes to Dispatcher(s) ( optional )" at bounding box center [329, 140] width 162 height 27
type textarea "x"
type textarea "#"
type textarea "x"
type textarea "#0"
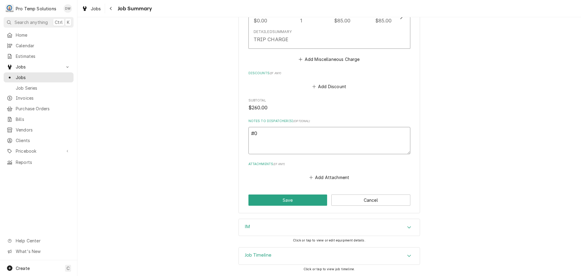
type textarea "x"
type textarea "#09"
type textarea "x"
type textarea "#090"
type textarea "x"
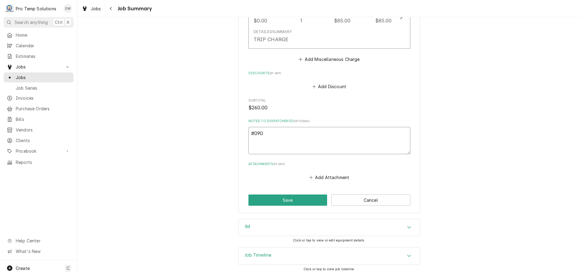
type textarea "#0902"
type textarea "x"
type textarea "#09022"
type textarea "x"
type textarea "#090225"
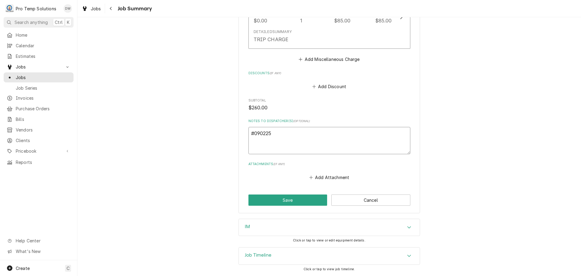
type textarea "x"
type textarea "#0902250"
type textarea "x"
type textarea "#09022500"
type textarea "x"
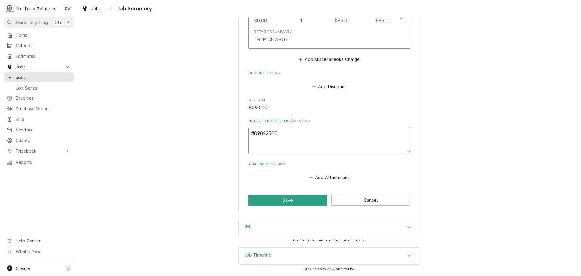
type textarea "#090225004"
type textarea "x"
type textarea "#090225004"
type textarea "x"
type textarea "#090225004 h"
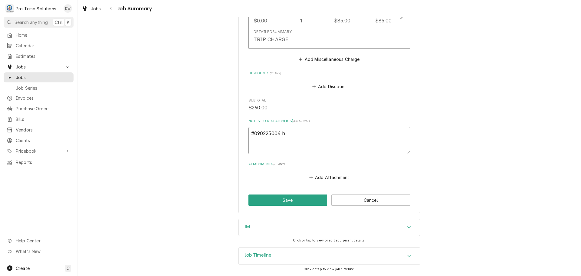
type textarea "x"
type textarea "#090225004 hi"
type textarea "x"
type textarea "#090225004 hic"
type textarea "x"
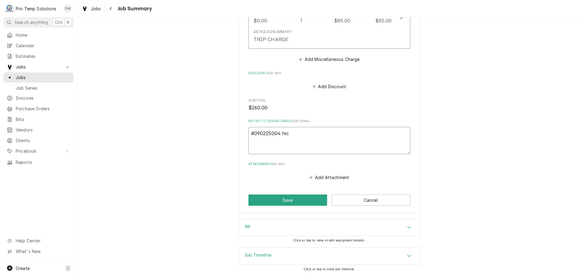
type textarea "#090225004 hich"
type textarea "x"
type textarea "#090225004 hicha"
type textarea "x"
type textarea "#090225004 hichac"
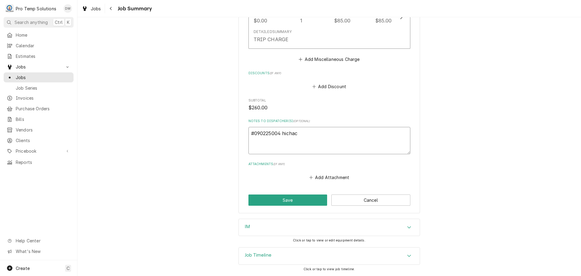
type textarea "x"
type textarea "#090225004 hichacj"
type textarea "x"
type textarea "#090225004 hichacji"
type textarea "x"
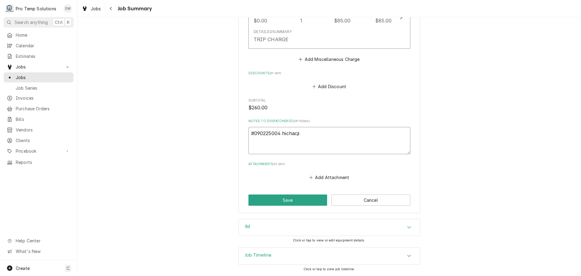
type textarea "#090225004 hichacji"
type textarea "x"
type textarea "#090225004 hichacji /"
type textarea "x"
type textarea "#090225004 hichacji /"
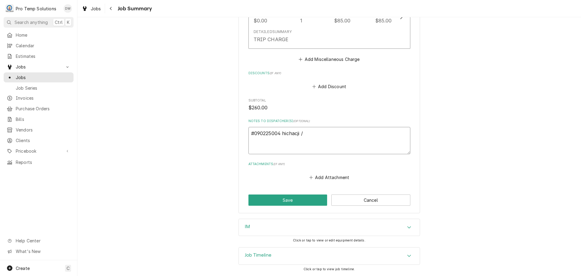
type textarea "x"
type textarea "#090225004 hichacji / c"
type textarea "x"
type textarea "#090225004 hichacji / cH"
type textarea "x"
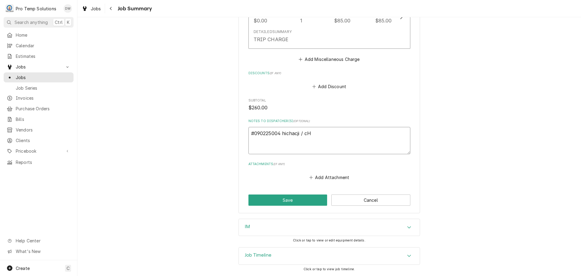
type textarea "#090225004 hichacji / cHh"
type textarea "x"
type textarea "#090225004 hichacji / cHhi"
type textarea "x"
type textarea "#090225004 hichacji / cHhil"
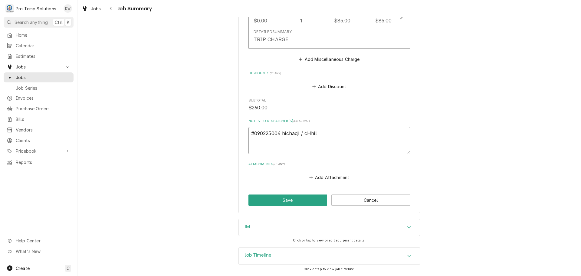
type textarea "x"
type textarea "#090225004 hichacji / cHhill"
type textarea "x"
type textarea "#090225004 hichacji / cHhill"
type textarea "x"
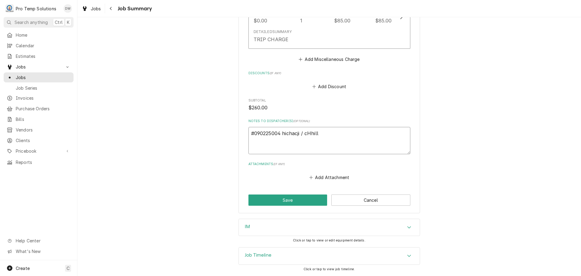
type textarea "#090225004 hichacji / cHhill #"
type textarea "x"
type textarea "#090225004 hichacji / cHhill #2"
type textarea "x"
type textarea "#090225004 hichacji / cHhill #2-"
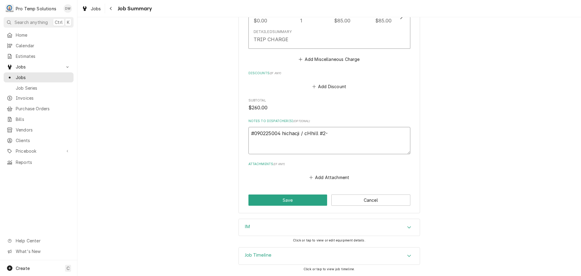
type textarea "x"
type textarea "#090225004 hichacji / cHhill #2-"
type textarea "x"
type textarea "#090225004 hichacji / cHhill #2- i"
type textarea "x"
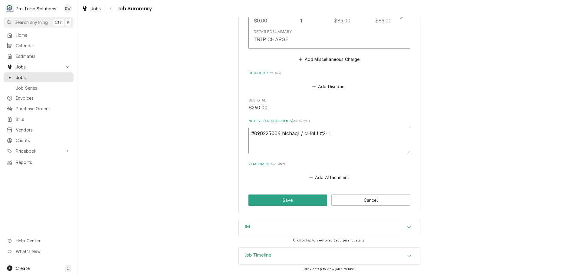
type textarea "#090225004 hichacji / cHhill #2- im"
type textarea "x"
type textarea "#090225004 hichacji / cHhill #2- im"
click at [288, 197] on button "Save" at bounding box center [287, 199] width 79 height 11
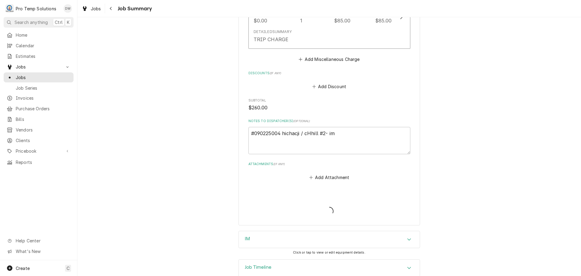
type textarea "x"
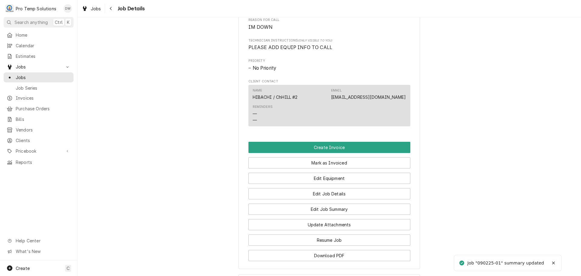
scroll to position [363, 0]
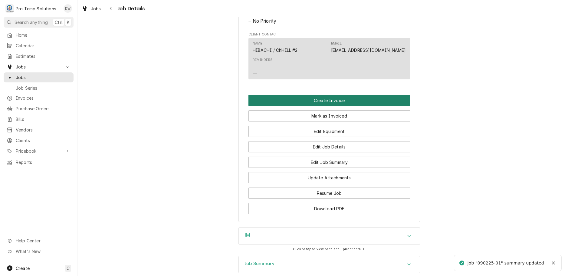
click at [326, 106] on button "Create Invoice" at bounding box center [329, 100] width 162 height 11
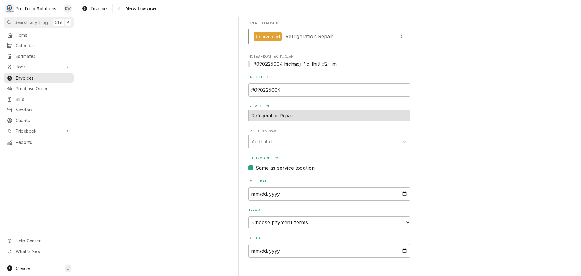
scroll to position [140, 0]
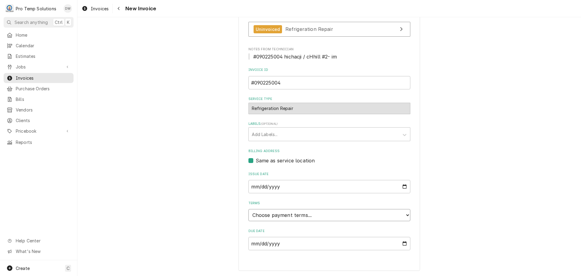
click at [272, 214] on select "Choose payment terms... Same Day Net 7 Net 14 Net 21 Net 30 Net 45 Net 60 Net 90" at bounding box center [329, 215] width 162 height 12
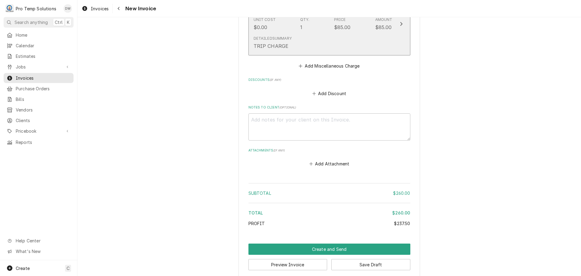
scroll to position [594, 0]
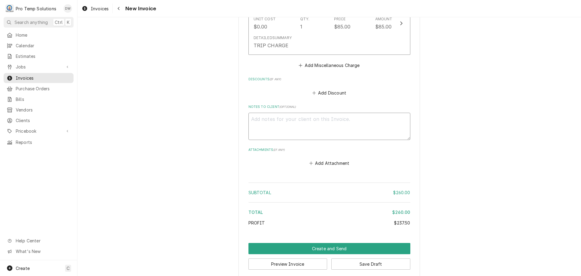
click at [276, 126] on textarea "Notes to Client ( optional )" at bounding box center [329, 126] width 162 height 27
type textarea "x"
type textarea "#"
type textarea "x"
type textarea "#0"
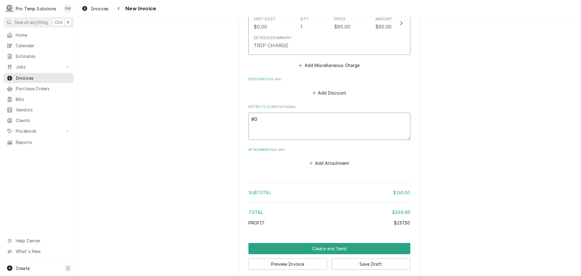
type textarea "x"
type textarea "#09"
type textarea "x"
type textarea "#090"
type textarea "x"
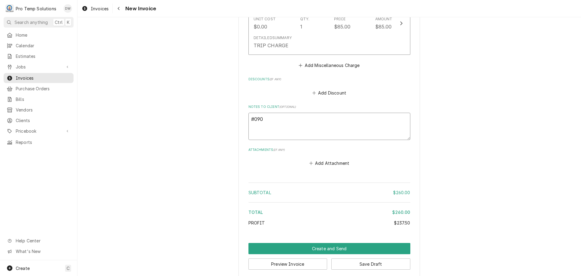
type textarea "#0902"
type textarea "x"
type textarea "#09022"
type textarea "x"
type textarea "#090225"
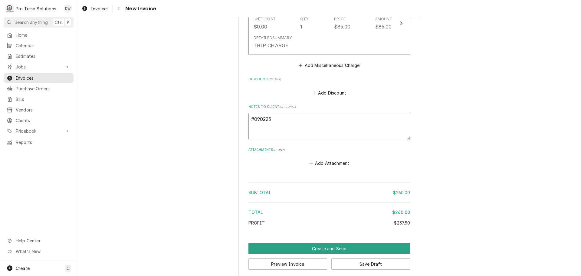
type textarea "x"
type textarea "#0902250"
type textarea "x"
type textarea "#09022500"
type textarea "x"
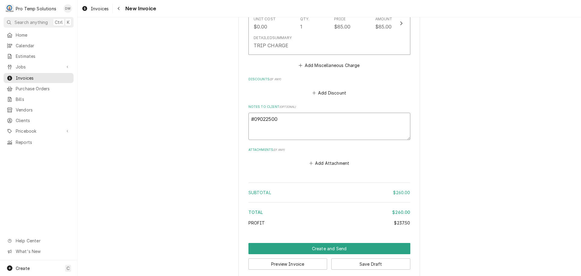
type textarea "#090225004"
type textarea "x"
type textarea "#090225004"
type textarea "x"
type textarea "#090225004 H"
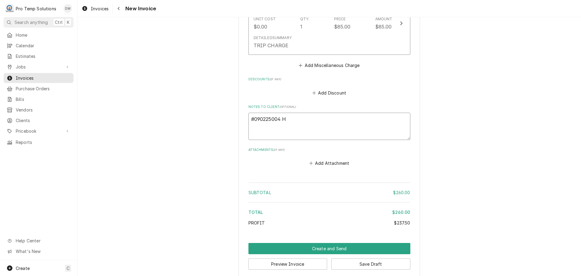
type textarea "x"
type textarea "#090225004 HI"
type textarea "x"
type textarea "#090225004 HIB"
type textarea "x"
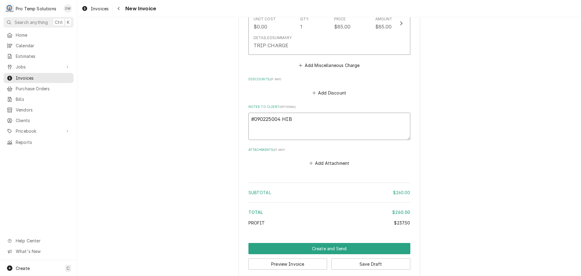
type textarea "#090225004 HIBA"
type textarea "x"
type textarea "#090225004 HIBAC"
type textarea "x"
type textarea "#090225004 HIBACH"
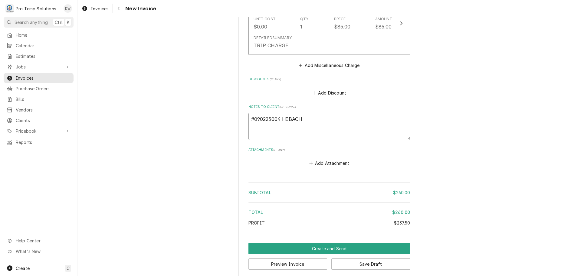
type textarea "x"
type textarea "#090225004 HIBACHI"
type textarea "x"
type textarea "#090225004 HIBACHI"
type textarea "x"
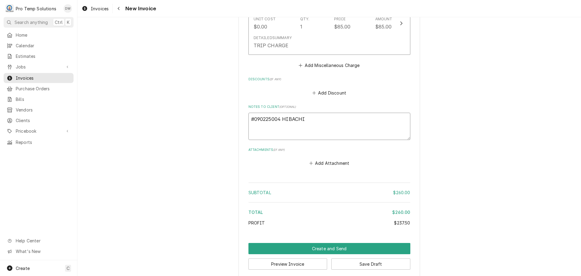
type textarea "#090225004 HIBACHI /"
type textarea "x"
type textarea "#090225004 HIBACHI /"
type textarea "x"
type textarea "#090225004 HIBACHI / C"
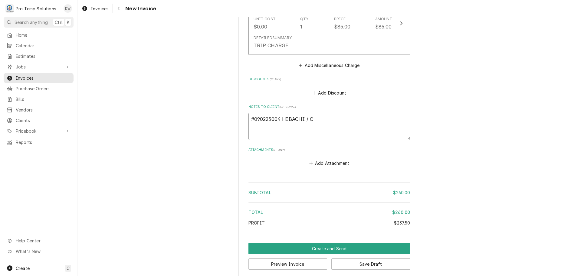
type textarea "x"
type textarea "#090225004 HIBACHI / CH"
type textarea "x"
type textarea "#090225004 HIBACHI / CHh"
type textarea "x"
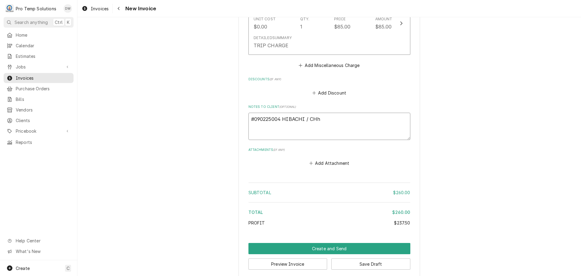
type textarea "#090225004 HIBACHI / CHhI"
type textarea "x"
type textarea "#090225004 HIBACHI / CHhIL"
type textarea "x"
type textarea "#090225004 HIBACHI / CHhILL"
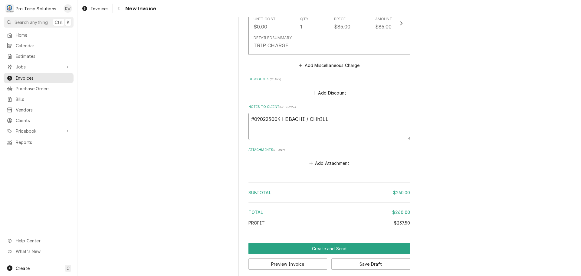
type textarea "x"
type textarea "#090225004 HIBACHI / CHhILL\"
type textarea "x"
type textarea "#090225004 HIBACHI / CHhILL"
type textarea "x"
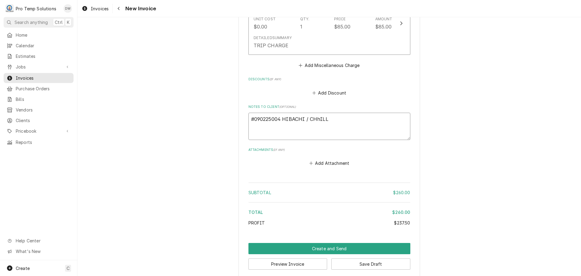
type textarea "#090225004 HIBACHI / CHhIL"
type textarea "x"
type textarea "#090225004 HIBACHI / CHhI"
type textarea "x"
type textarea "#090225004 HIBACHI / CHh"
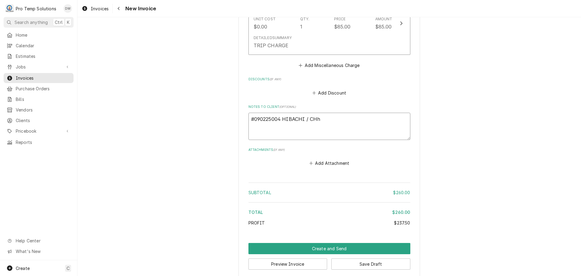
type textarea "x"
type textarea "#090225004 HIBACHI / CH"
type textarea "x"
type textarea "#090225004 HIBACHI / C"
type textarea "x"
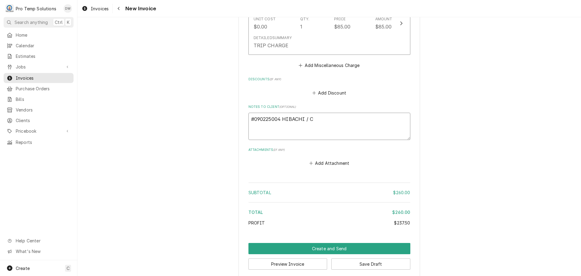
type textarea "#090225004 HIBACHI / Ch"
type textarea "x"
type textarea "#090225004 HIBACHI / ChH"
type textarea "x"
type textarea "#090225004 HIBACHI / ChHI"
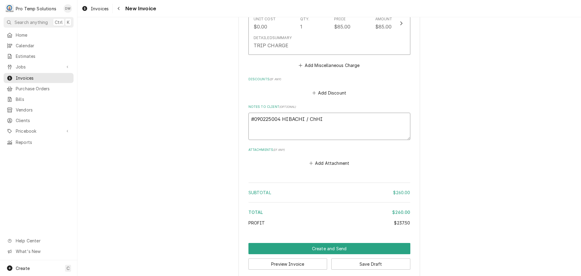
type textarea "x"
type textarea "#090225004 HIBACHI / ChHIL"
type textarea "x"
type textarea "#090225004 HIBACHI / [GEOGRAPHIC_DATA]"
type textarea "x"
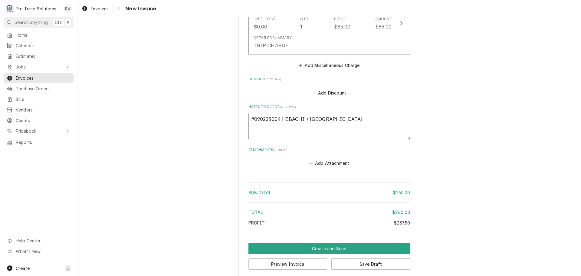
type textarea "#090225004 HIBACHI / [GEOGRAPHIC_DATA]"
type textarea "x"
type textarea "#090225004 HIBACHI / [GEOGRAPHIC_DATA] #"
type textarea "x"
type textarea "#090225004 HIBACHI / ChHILL #2"
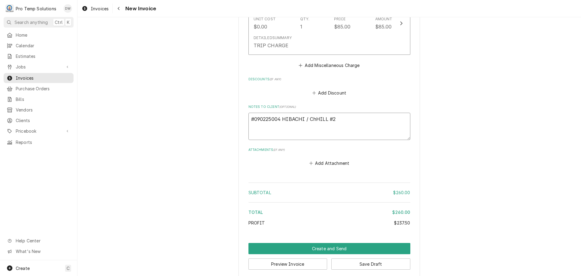
type textarea "x"
type textarea "#090225004 HIBACHI / ChHILL #2-"
type textarea "x"
type textarea "#090225004 HIBACHI / ChHILL #2-"
type textarea "x"
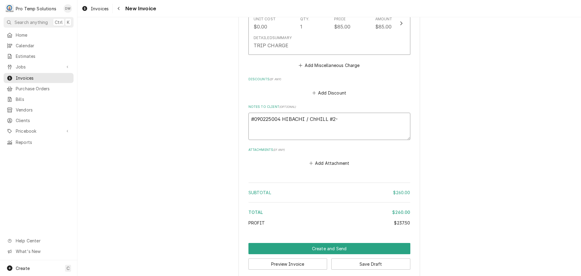
type textarea "#090225004 HIBACHI / ChHILL #2- I"
type textarea "x"
type textarea "#090225004 HIBACHI / ChHILL #2- IM"
type textarea "x"
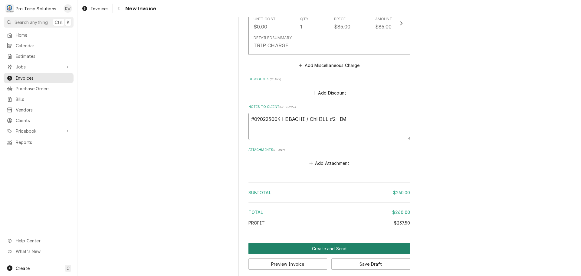
type textarea "#090225004 HIBACHI / ChHILL #2- IM"
click at [316, 248] on button "Create and Send" at bounding box center [329, 248] width 162 height 11
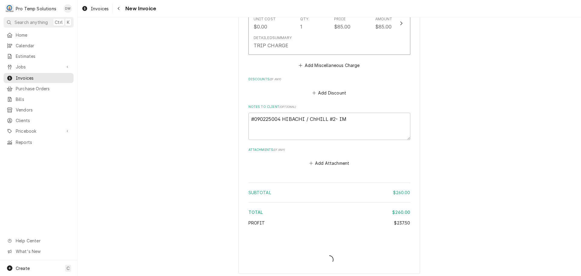
type textarea "x"
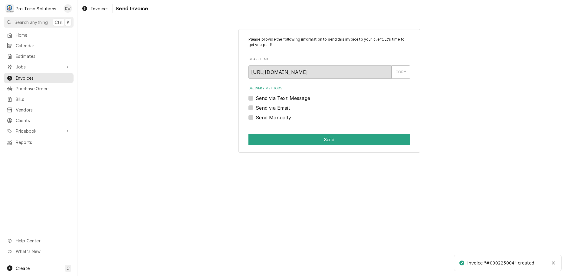
click at [256, 105] on label "Send via Email" at bounding box center [273, 107] width 34 height 7
click at [256, 105] on input "Send via Email" at bounding box center [337, 110] width 162 height 13
checkbox input "true"
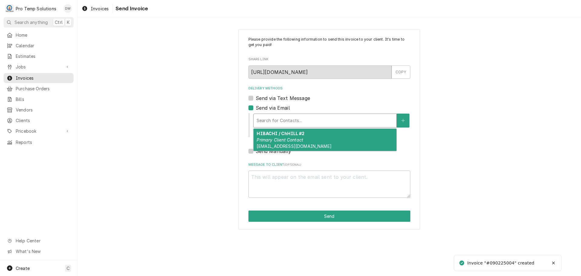
click at [303, 117] on div "Delivery Methods" at bounding box center [325, 120] width 137 height 11
click at [302, 138] on em "Primary Client Contact" at bounding box center [280, 139] width 47 height 5
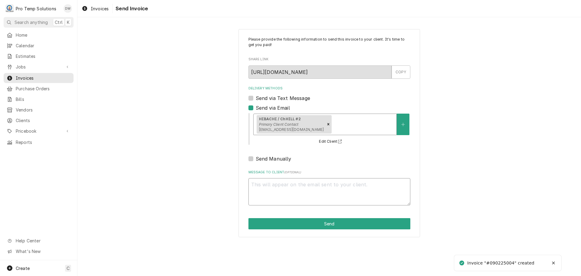
click at [270, 188] on textarea "Message to Client ( optional )" at bounding box center [329, 191] width 162 height 27
type textarea "x"
type textarea "#"
type textarea "x"
type textarea "#0"
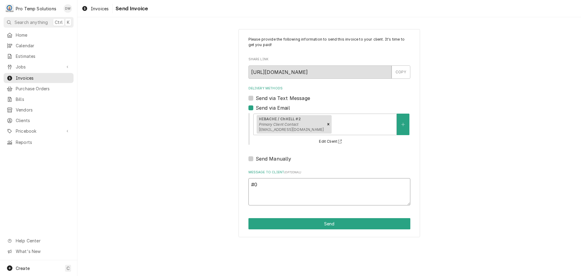
type textarea "x"
type textarea "#09"
type textarea "x"
type textarea "#090"
type textarea "x"
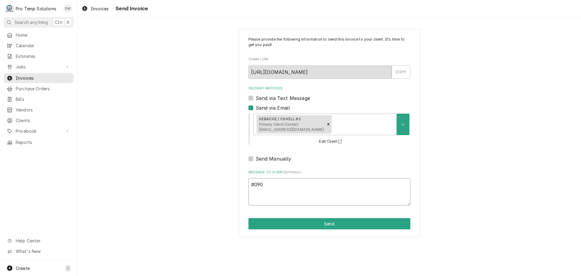
type textarea "#0902"
type textarea "x"
type textarea "#09022"
type textarea "x"
type textarea "#090225"
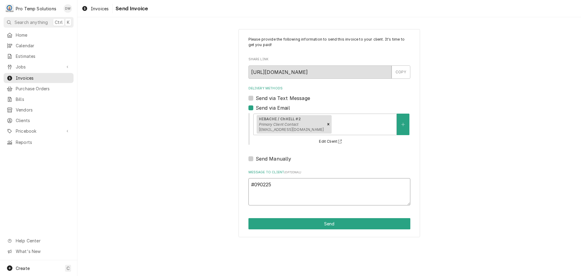
type textarea "x"
type textarea "#0902250"
type textarea "x"
type textarea "#09022500"
type textarea "x"
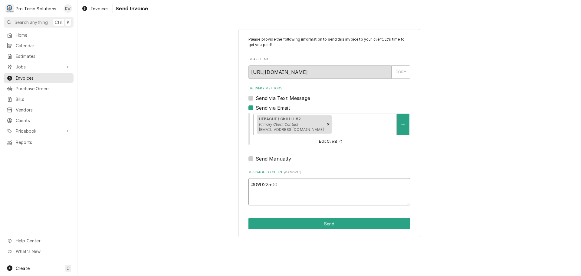
type textarea "#090225004"
type textarea "x"
type textarea "#090225004"
type textarea "x"
type textarea "#090225004 H"
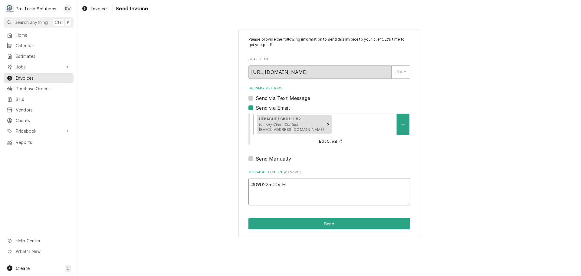
type textarea "x"
type textarea "#090225004 HI"
type textarea "x"
type textarea "#090225004 HIB"
type textarea "x"
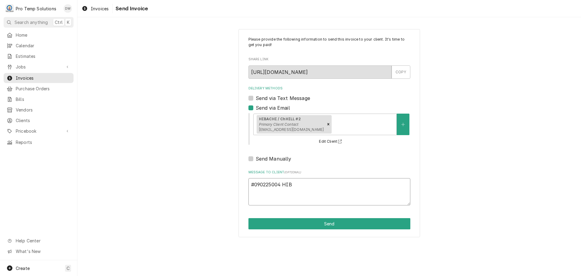
type textarea "#090225004 HIBA"
type textarea "x"
type textarea "#090225004 HIBAC"
type textarea "x"
type textarea "#090225004 HIBACH"
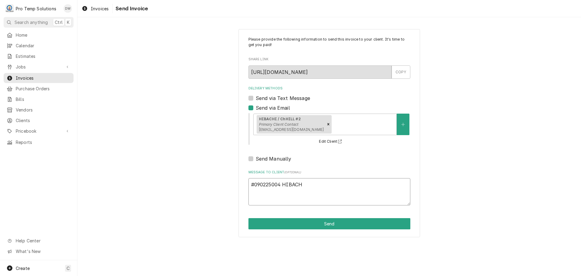
type textarea "x"
type textarea "#090225004 HIBACHI"
type textarea "x"
type textarea "#090225004 HIBACHI"
type textarea "x"
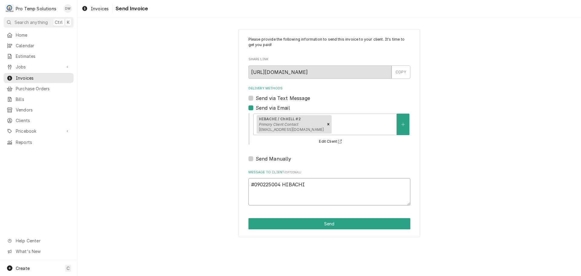
type textarea "#090225004 HIBACHI /"
type textarea "x"
type textarea "#090225004 HIBACHI /"
type textarea "x"
type textarea "#090225004 HIBACHI / C"
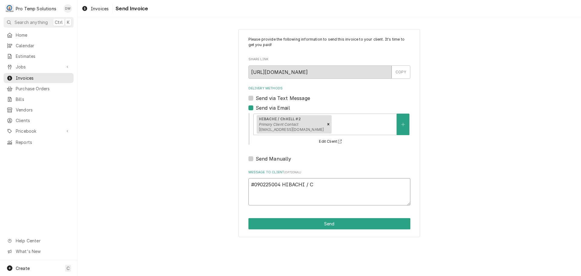
type textarea "x"
type textarea "#090225004 HIBACHI / Ch"
type textarea "x"
type textarea "#090225004 HIBACHI / ChH"
type textarea "x"
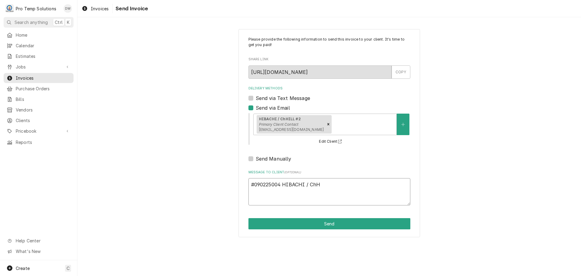
type textarea "#090225004 HIBACHI / ChHI"
type textarea "x"
type textarea "#090225004 HIBACHI / ChHIL"
type textarea "x"
type textarea "#090225004 HIBACHI / [GEOGRAPHIC_DATA]"
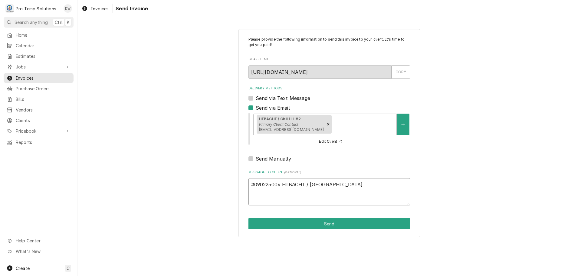
type textarea "x"
type textarea "#090225004 HIBACHI / [GEOGRAPHIC_DATA]-"
type textarea "x"
type textarea "#090225004 HIBACHI / [GEOGRAPHIC_DATA]"
type textarea "x"
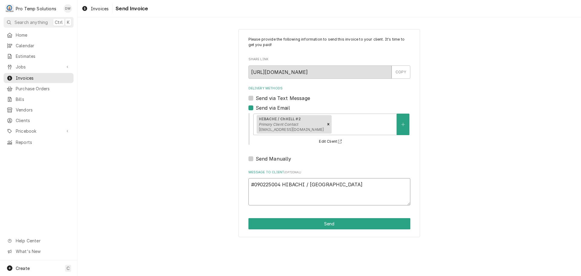
type textarea "#090225004 HIBACHI / [GEOGRAPHIC_DATA]"
type textarea "x"
type textarea "#090225004 HIBACHI / [GEOGRAPHIC_DATA] #"
type textarea "x"
type textarea "#090225004 HIBACHI / ChHILL #2"
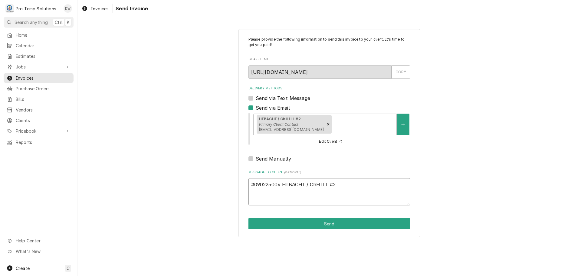
type textarea "x"
type textarea "#090225004 HIBACHI / ChHILL #2-"
type textarea "x"
type textarea "#090225004 HIBACHI / ChHILL #2-"
type textarea "x"
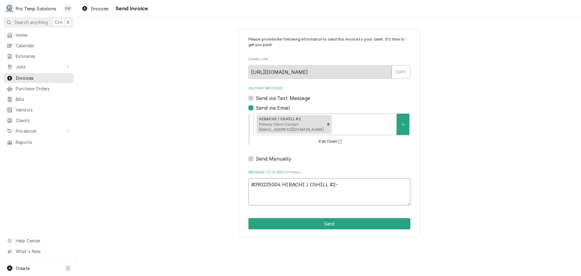
type textarea "#090225004 HIBACHI / ChHILL #2- I"
type textarea "x"
type textarea "#090225004 HIBACHI / ChHILL #2- IM"
type textarea "x"
type textarea "#090225004 HIBACHI / ChHILL #2- IM"
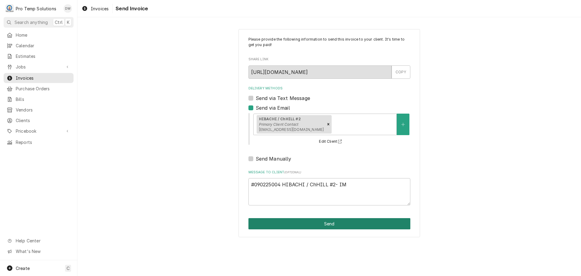
click at [330, 222] on button "Send" at bounding box center [329, 223] width 162 height 11
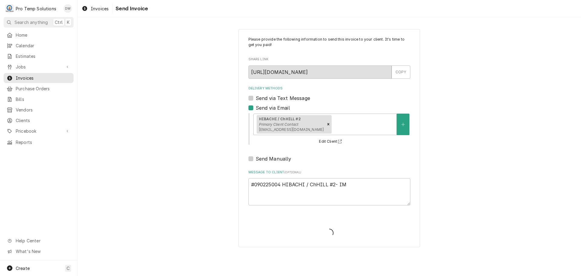
type textarea "x"
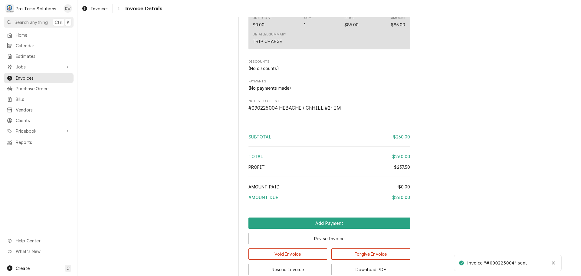
scroll to position [563, 0]
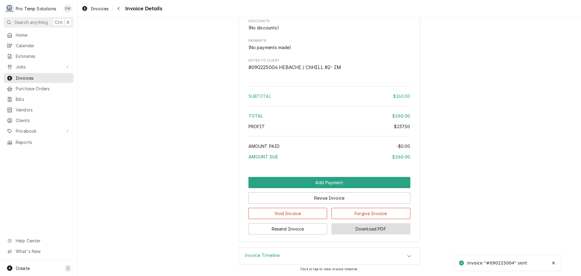
click at [374, 228] on button "Download PDF" at bounding box center [370, 228] width 79 height 11
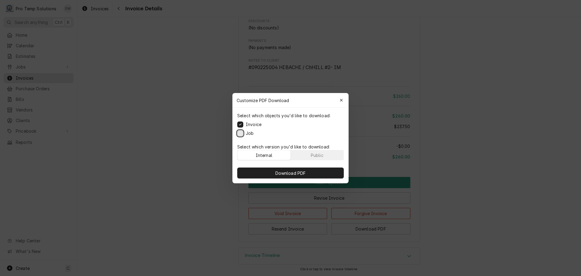
click at [241, 132] on button "Job" at bounding box center [240, 133] width 6 height 6
click at [287, 176] on button "Download PDF" at bounding box center [290, 172] width 106 height 11
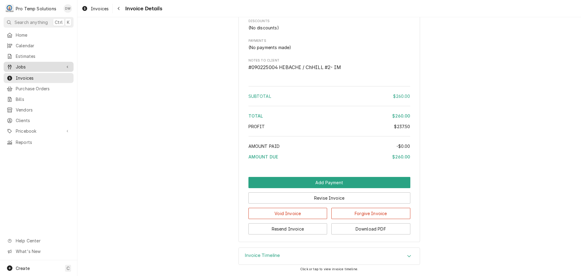
click at [24, 66] on span "Jobs" at bounding box center [39, 67] width 46 height 6
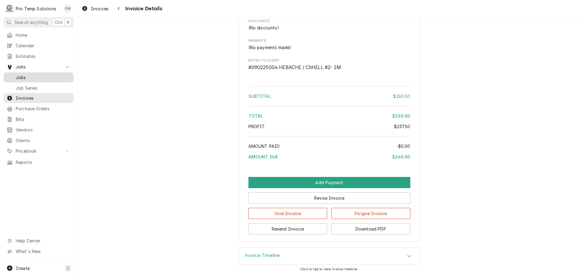
click at [18, 75] on span "Jobs" at bounding box center [43, 77] width 55 height 6
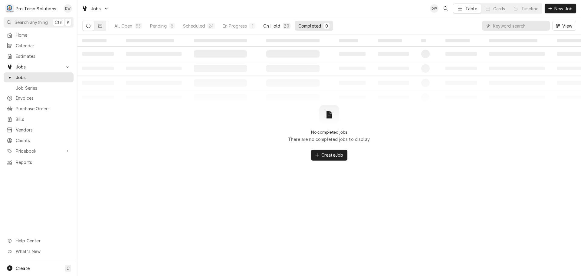
click at [270, 25] on div "On Hold" at bounding box center [271, 26] width 17 height 6
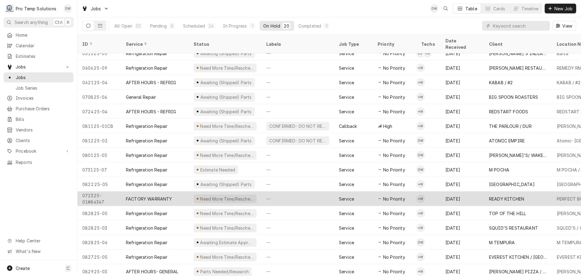
scroll to position [65, 0]
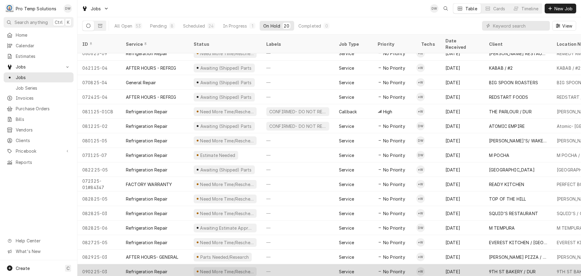
click at [299, 264] on div "—" at bounding box center [297, 271] width 73 height 15
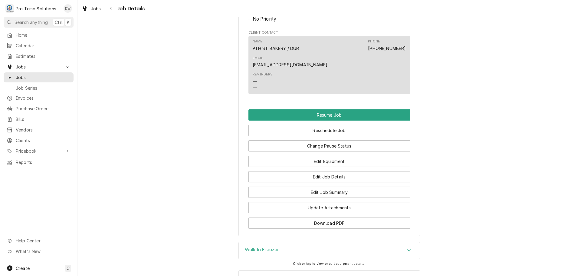
scroll to position [524, 0]
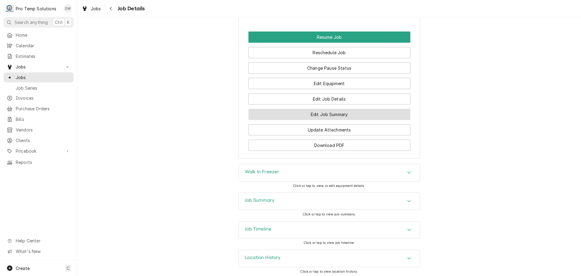
click at [319, 110] on button "Edit Job Summary" at bounding box center [329, 114] width 162 height 11
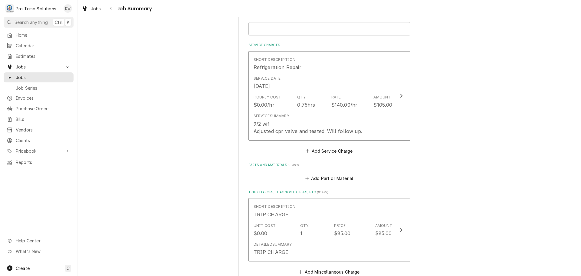
scroll to position [151, 0]
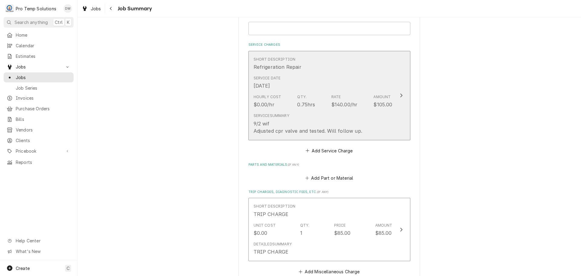
click at [400, 95] on icon "Update Line Item" at bounding box center [401, 95] width 3 height 5
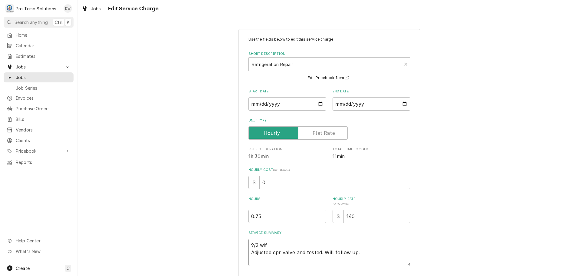
click at [274, 241] on textarea "9/2 wif Adjusted cpr valve and tested. Will follow up." at bounding box center [329, 251] width 162 height 27
type textarea "x"
type textarea "9/2 wi Adjusted cpr valve and tested. Will follow up."
type textarea "x"
type textarea "9/2 w Adjusted cpr valve and tested. Will follow up."
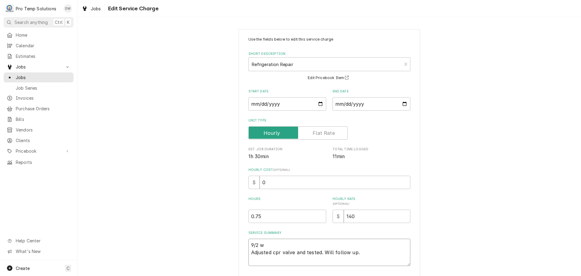
type textarea "x"
type textarea "9/2 Adjusted cpr valve and tested. Will follow up."
type textarea "x"
type textarea "9/2 W Adjusted cpr valve and tested. Will follow up."
type textarea "x"
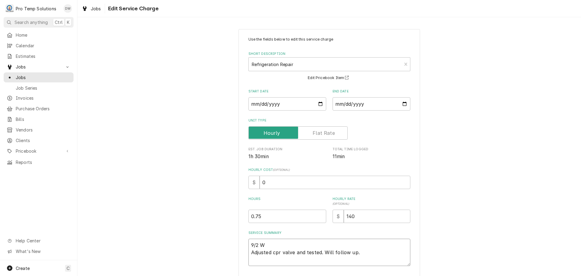
type textarea "9/2 WI Adjusted cpr valve and tested. Will follow up."
type textarea "x"
type textarea "9/2 WIF Adjusted cpr valve and tested. Will follow up."
type textarea "x"
type textarea "9/2 WIF Adjusted cpr valve and tested. Will follow up."
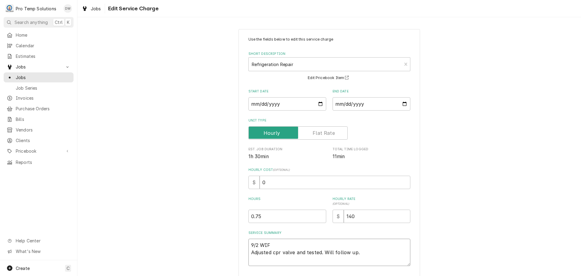
type textarea "x"
type textarea "9/2 WIF 1 Adjusted cpr valve and tested. Will follow up."
type textarea "x"
type textarea "9/2 WIF 10 Adjusted cpr valve and tested. Will follow up."
type textarea "x"
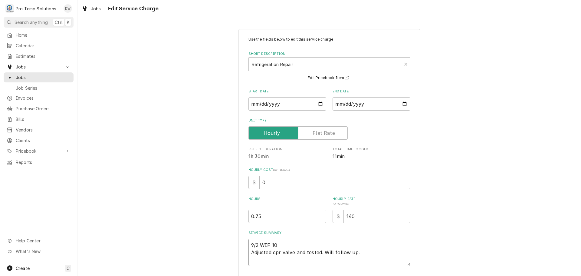
type textarea "9/2 WIF 100 Adjusted cpr valve and tested. Will follow up."
type textarea "x"
type textarea "9/2 WIF 100- Adjusted cpr valve and tested. Will follow up."
type textarea "x"
type textarea "9/2 WIF 100-1 Adjusted cpr valve and tested. Will follow up."
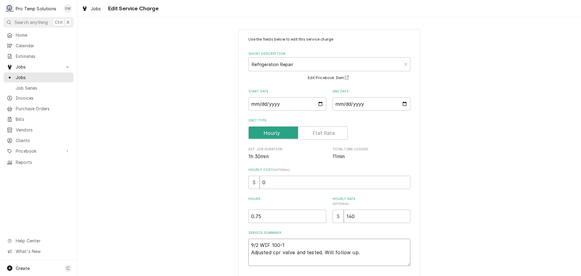
type textarea "x"
type textarea "9/2 WIF 100-14 Adjusted cpr valve and tested. Will follow up."
type textarea "x"
type textarea "9/2 WIF 100-145 Adjusted cpr valve and tested. Will follow up."
type textarea "x"
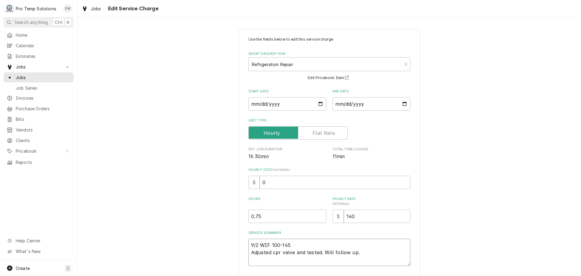
type textarea "9/2 WIF 100-145 Adjusted cpr valve and tested. Will follow up."
type textarea "x"
type textarea "9/2 WIF 100-145 K Adjusted cpr valve and tested. Will follow up."
type textarea "x"
type textarea "9/2 WIF 100-145 KE Adjusted cpr valve and tested. Will follow up."
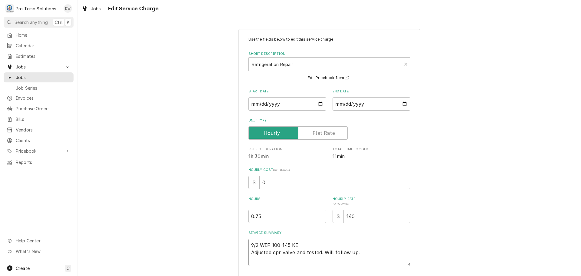
type textarea "x"
type textarea "9/2 WIF 100-145 KEV Adjusted cpr valve and tested. Will follow up."
type textarea "x"
type textarea "9/2 WIF 100-145 KEVI Adjusted cpr valve and tested. Will follow up."
type textarea "x"
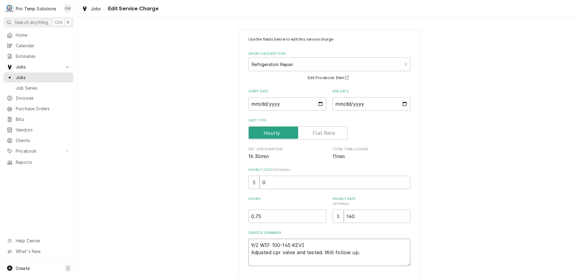
type textarea "9/2 WIF 100-145 KEVIN Adjusted cpr valve and tested. Will follow up."
type textarea "x"
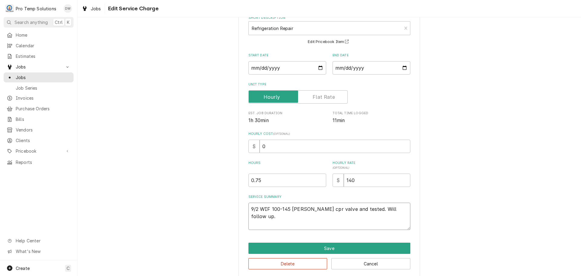
scroll to position [42, 0]
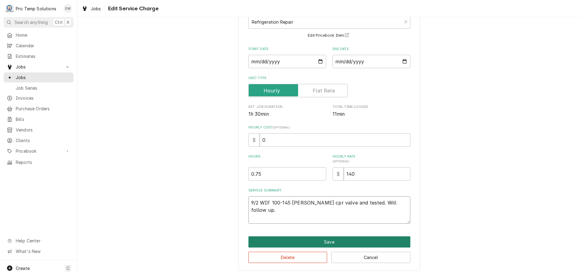
type textarea "9/2 WIF 100-145 [PERSON_NAME] cpr valve and tested. Will follow up."
click at [329, 243] on button "Save" at bounding box center [329, 241] width 162 height 11
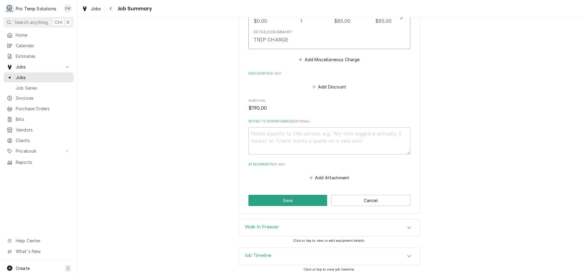
scroll to position [363, 0]
click at [288, 199] on button "Save" at bounding box center [287, 199] width 79 height 11
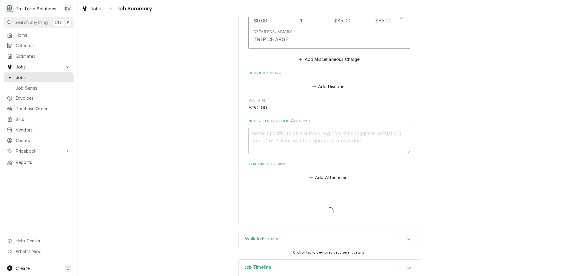
type textarea "x"
